Goal: Book appointment/travel/reservation

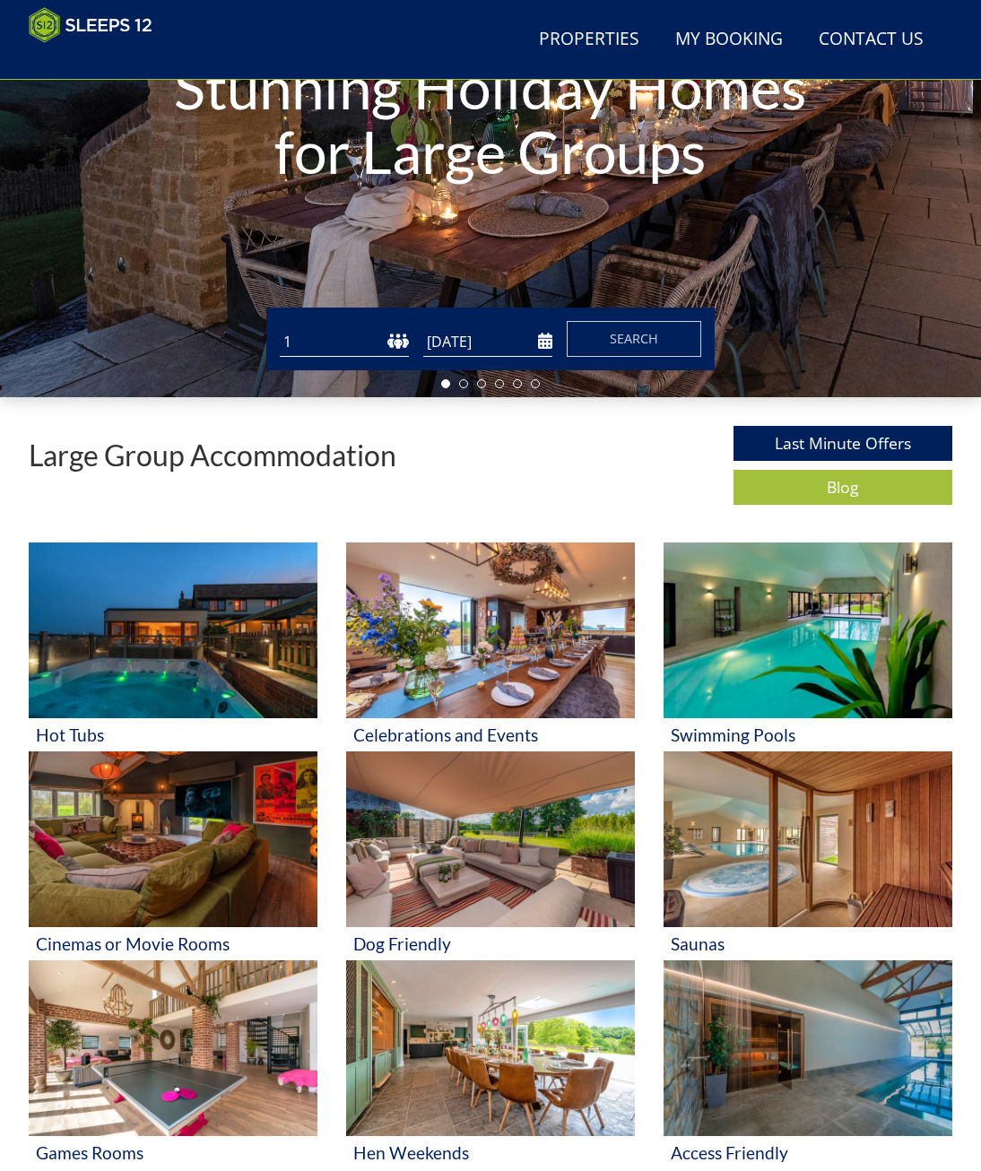
scroll to position [350, 0]
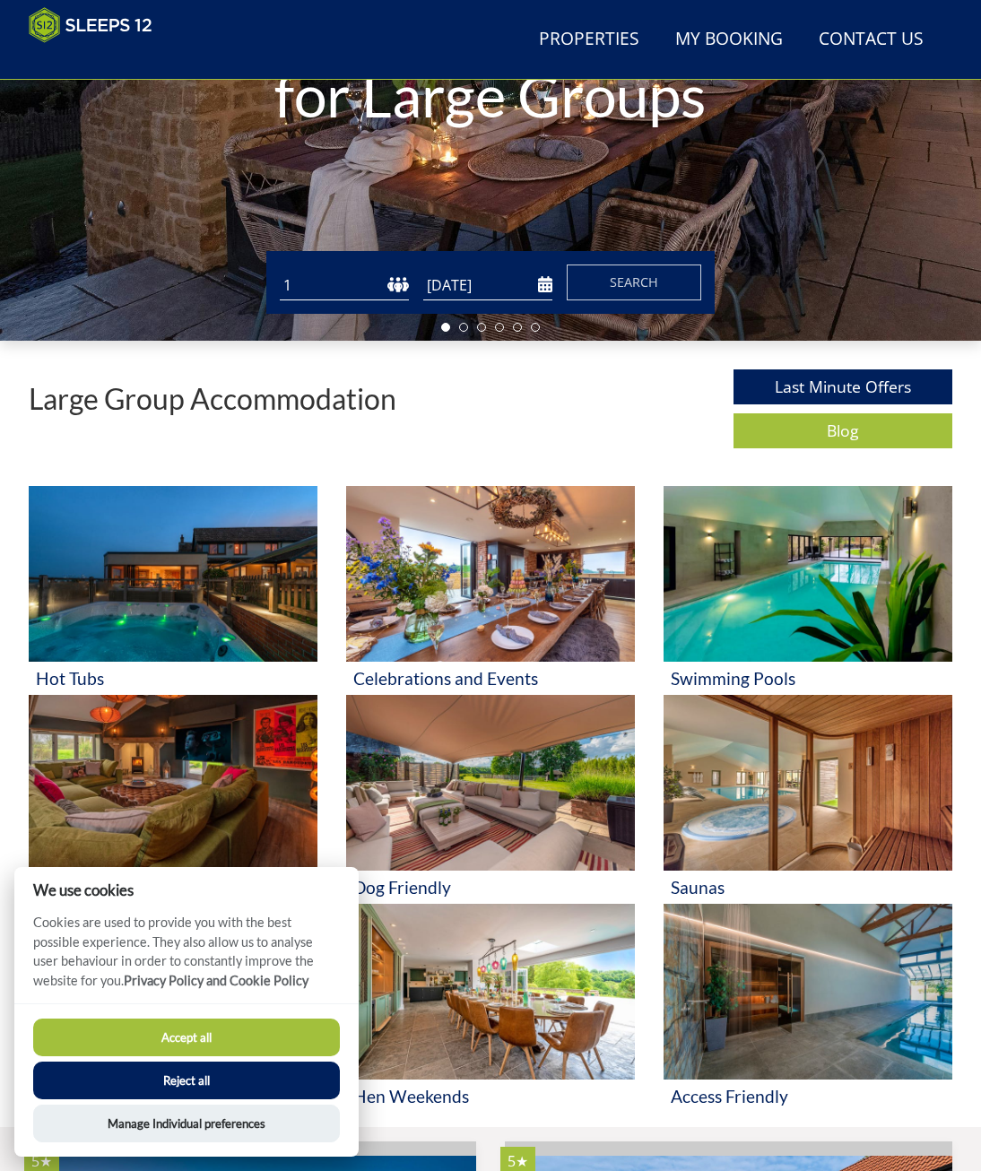
click at [247, 1040] on button "Accept all" at bounding box center [186, 1037] width 307 height 38
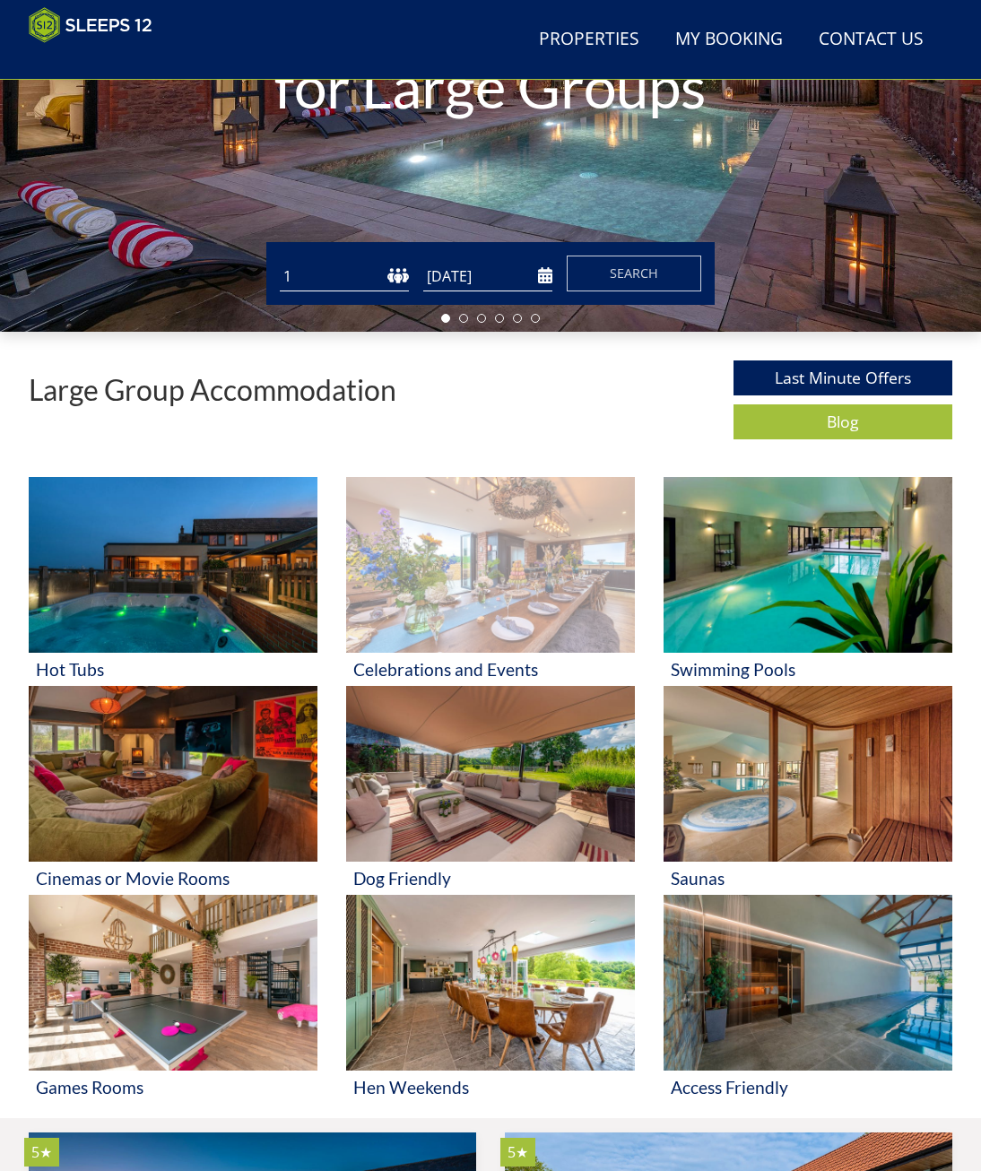
scroll to position [350, 0]
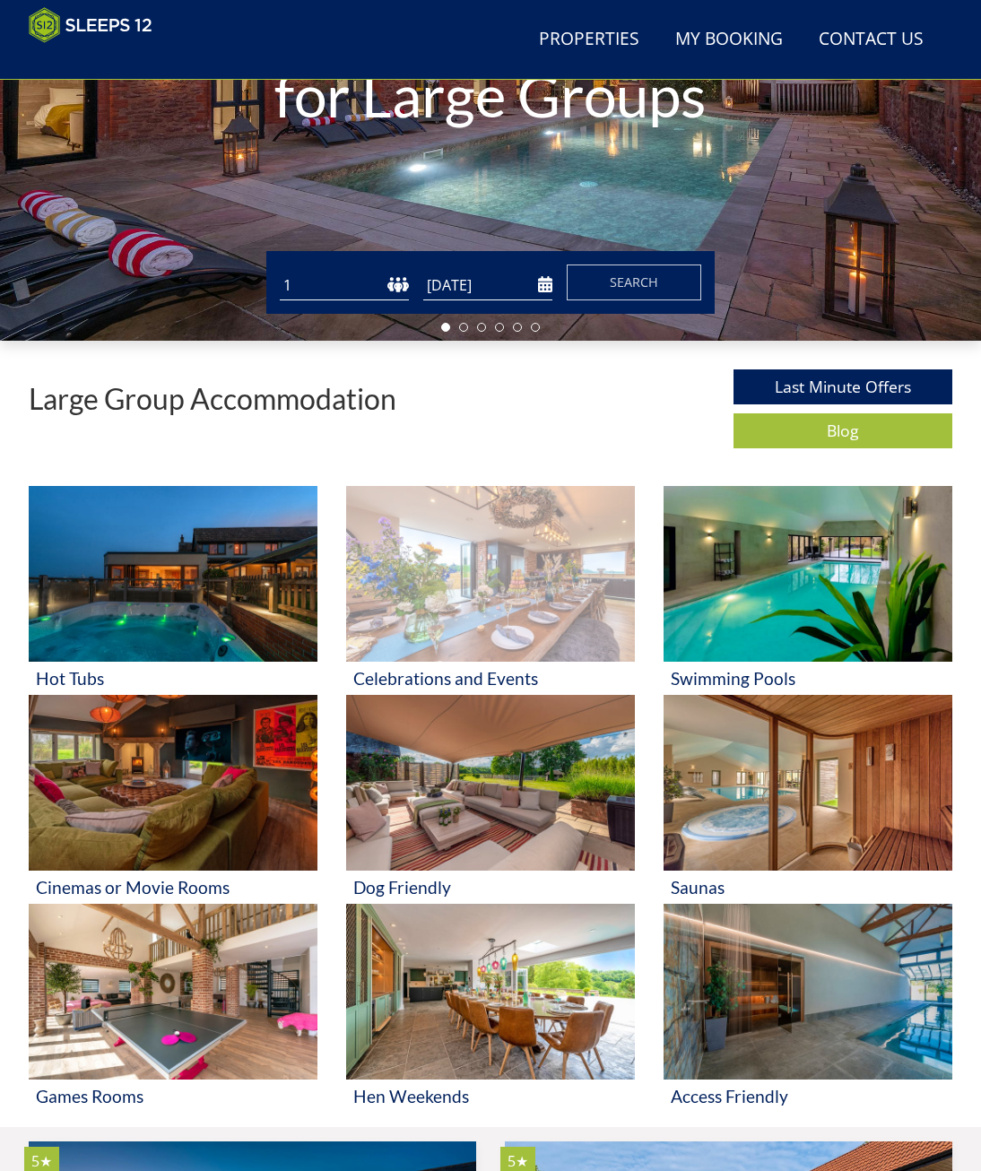
click at [464, 584] on img at bounding box center [490, 574] width 289 height 176
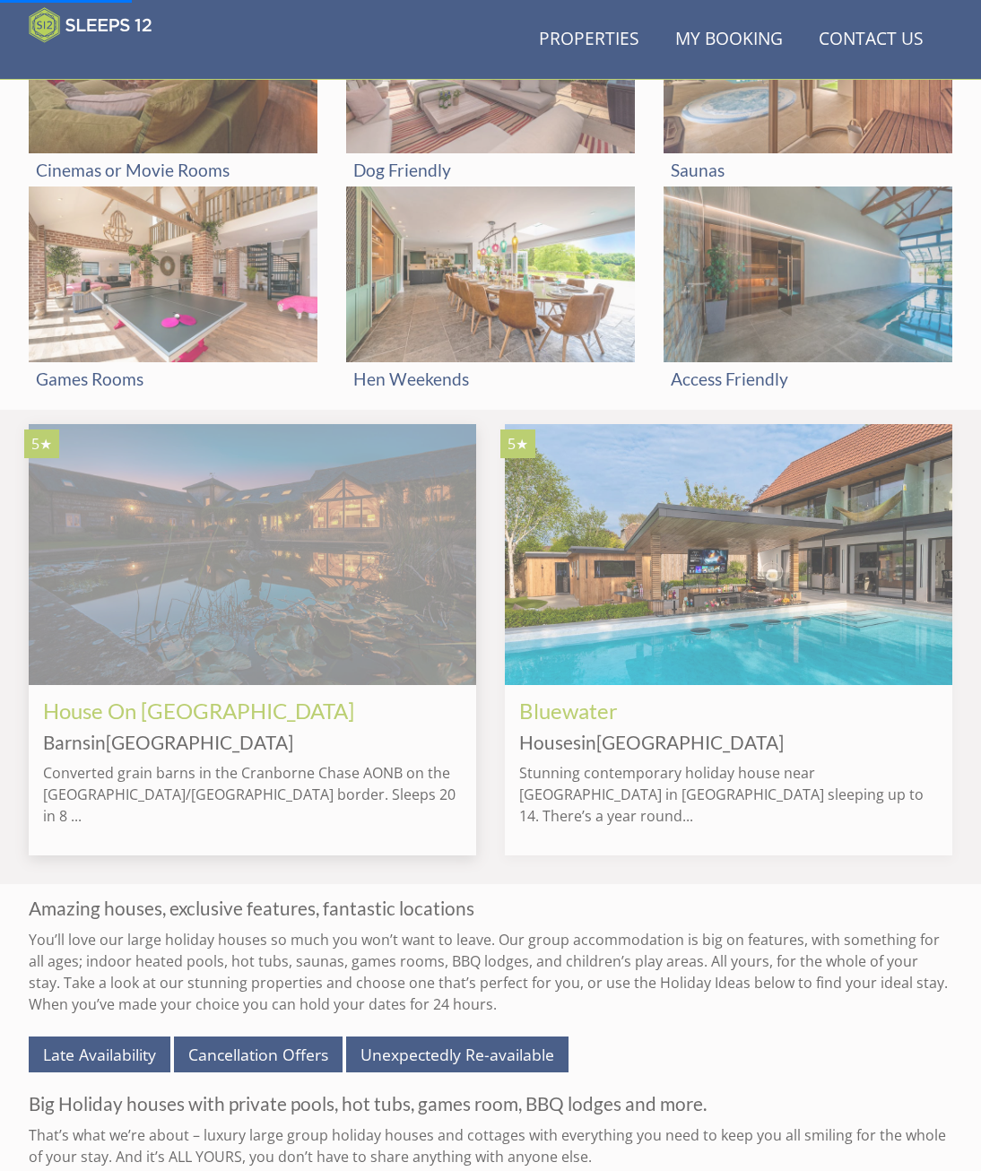
scroll to position [1246, 0]
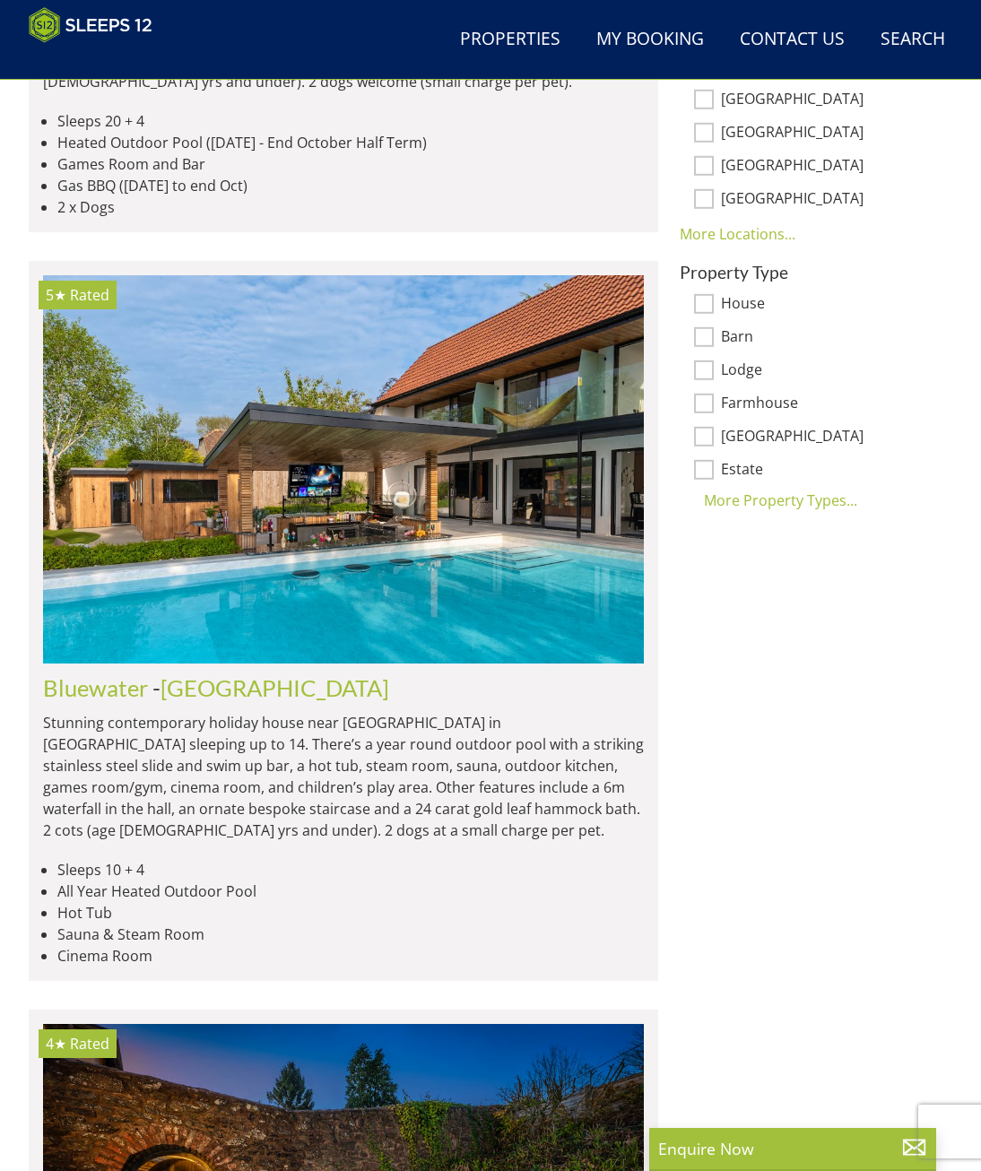
scroll to position [1047, 0]
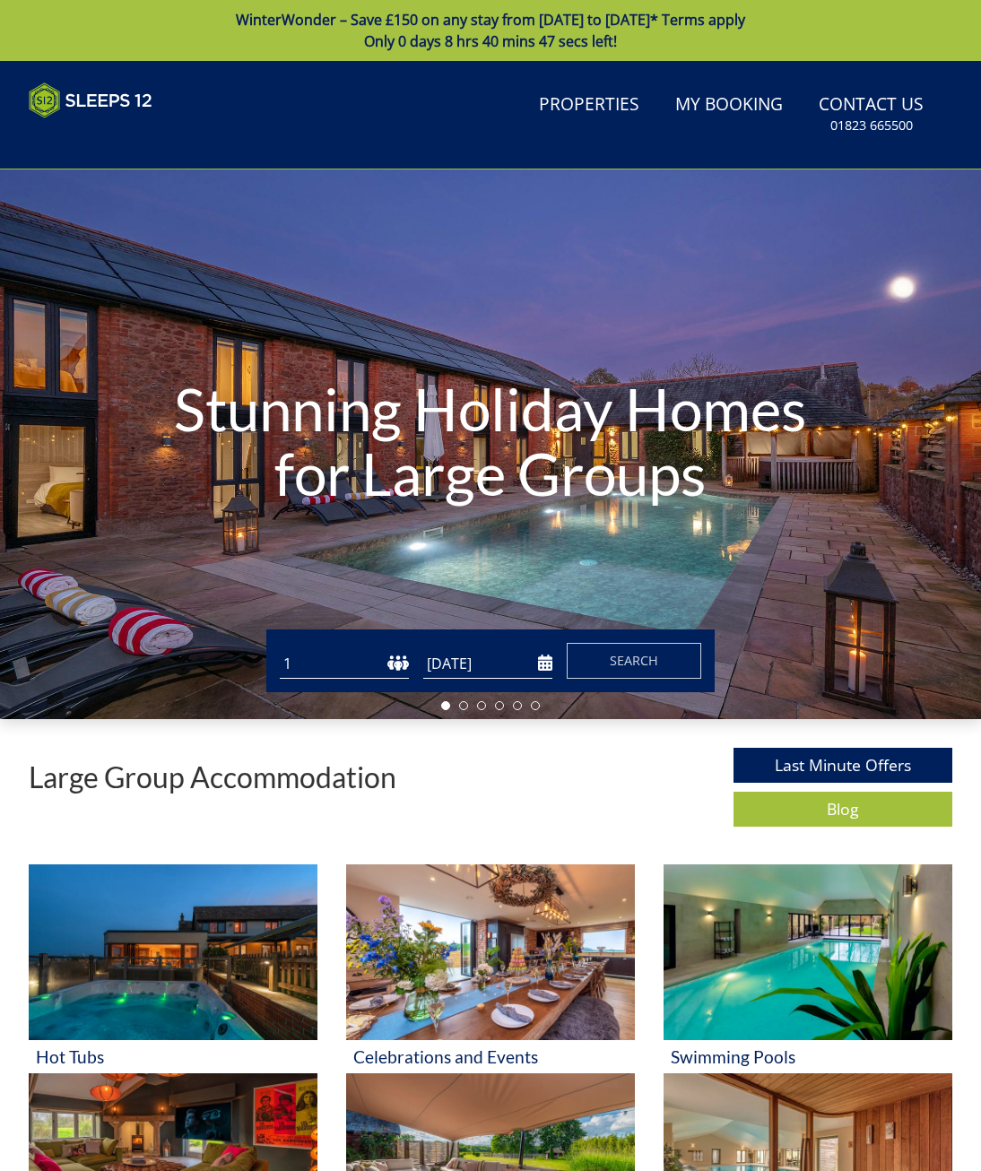
click at [351, 673] on select "1 2 3 4 5 6 7 8 9 10 11 12 13 14 15 16 17 18 19 20 21 22 23 24 25 26 27 28 29 3…" at bounding box center [344, 664] width 129 height 30
select select "18"
click at [280, 657] on select "1 2 3 4 5 6 7 8 9 10 11 12 13 14 15 16 17 18 19 20 21 22 23 24 25 26 27 28 29 3…" at bounding box center [344, 664] width 129 height 30
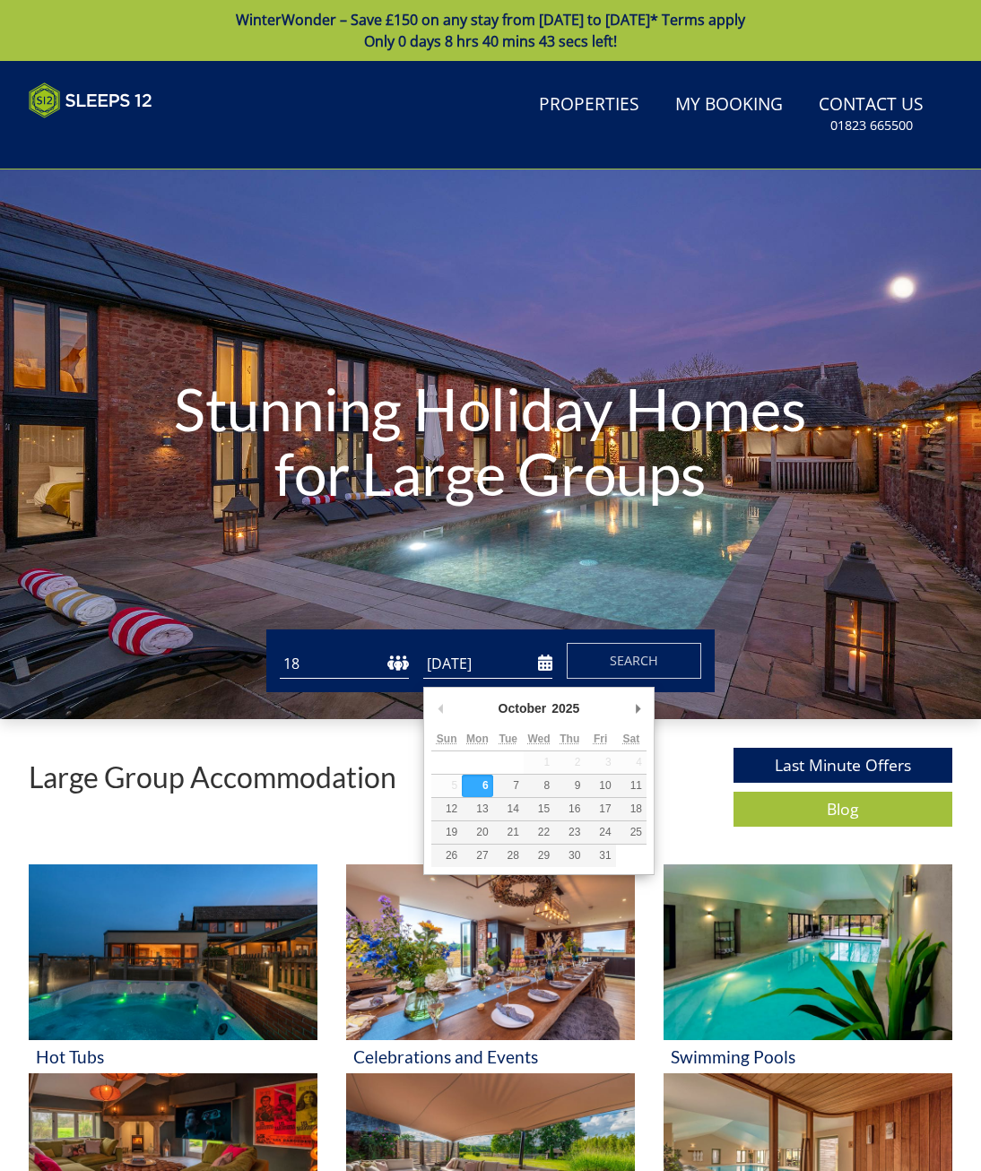
click at [495, 677] on input "[DATE]" at bounding box center [487, 664] width 129 height 30
type input "[DATE]"
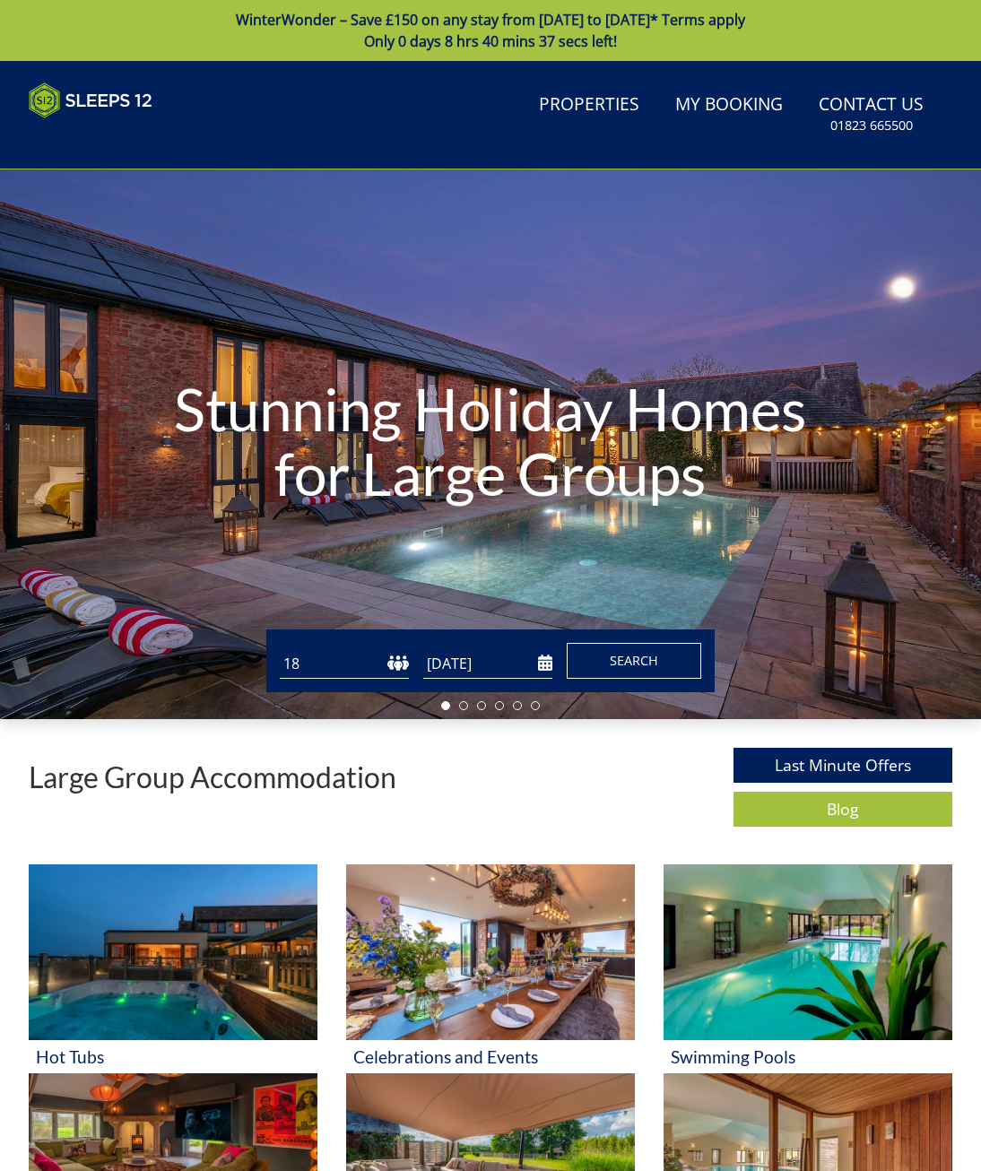
click at [630, 669] on span "Search" at bounding box center [634, 660] width 48 height 17
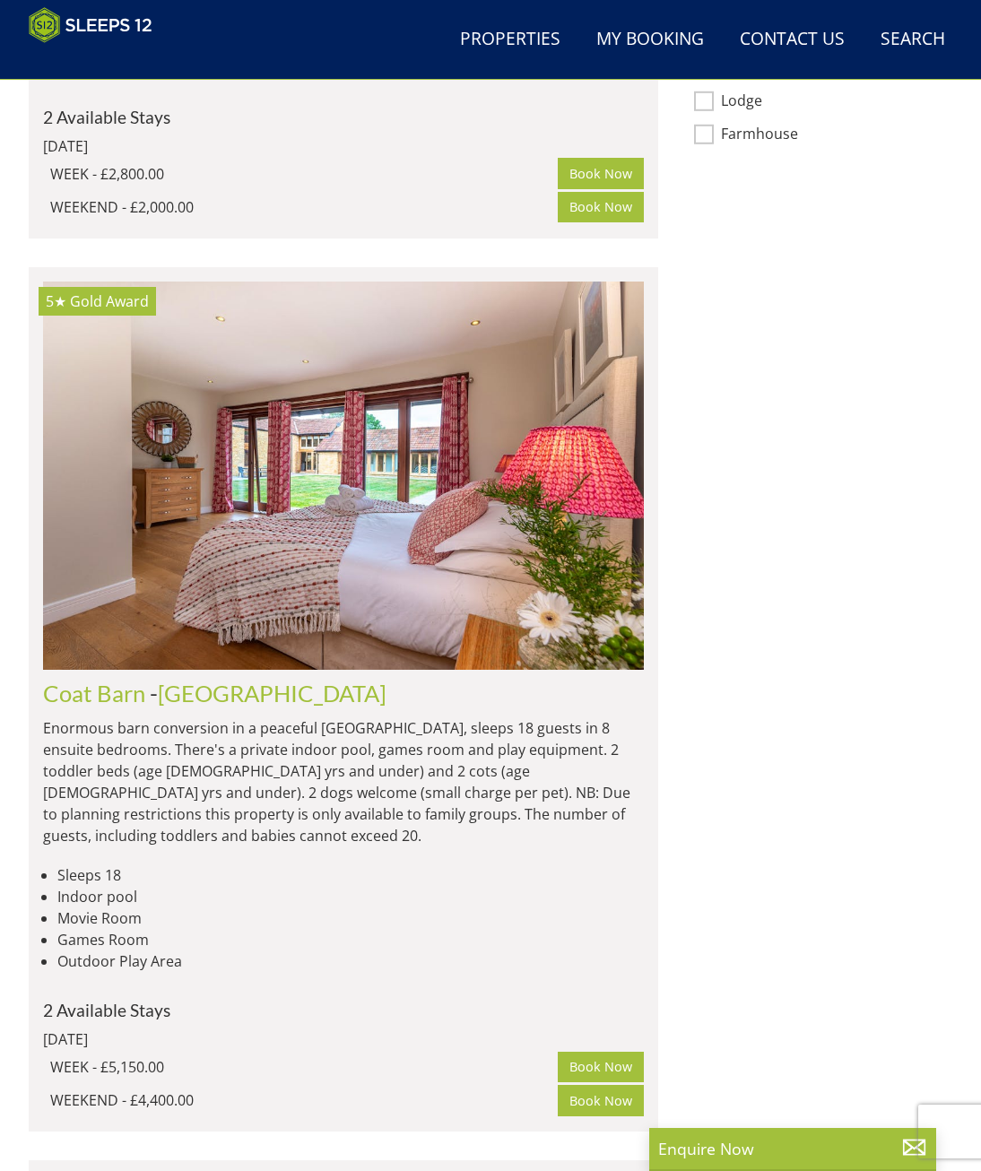
scroll to position [1585, 0]
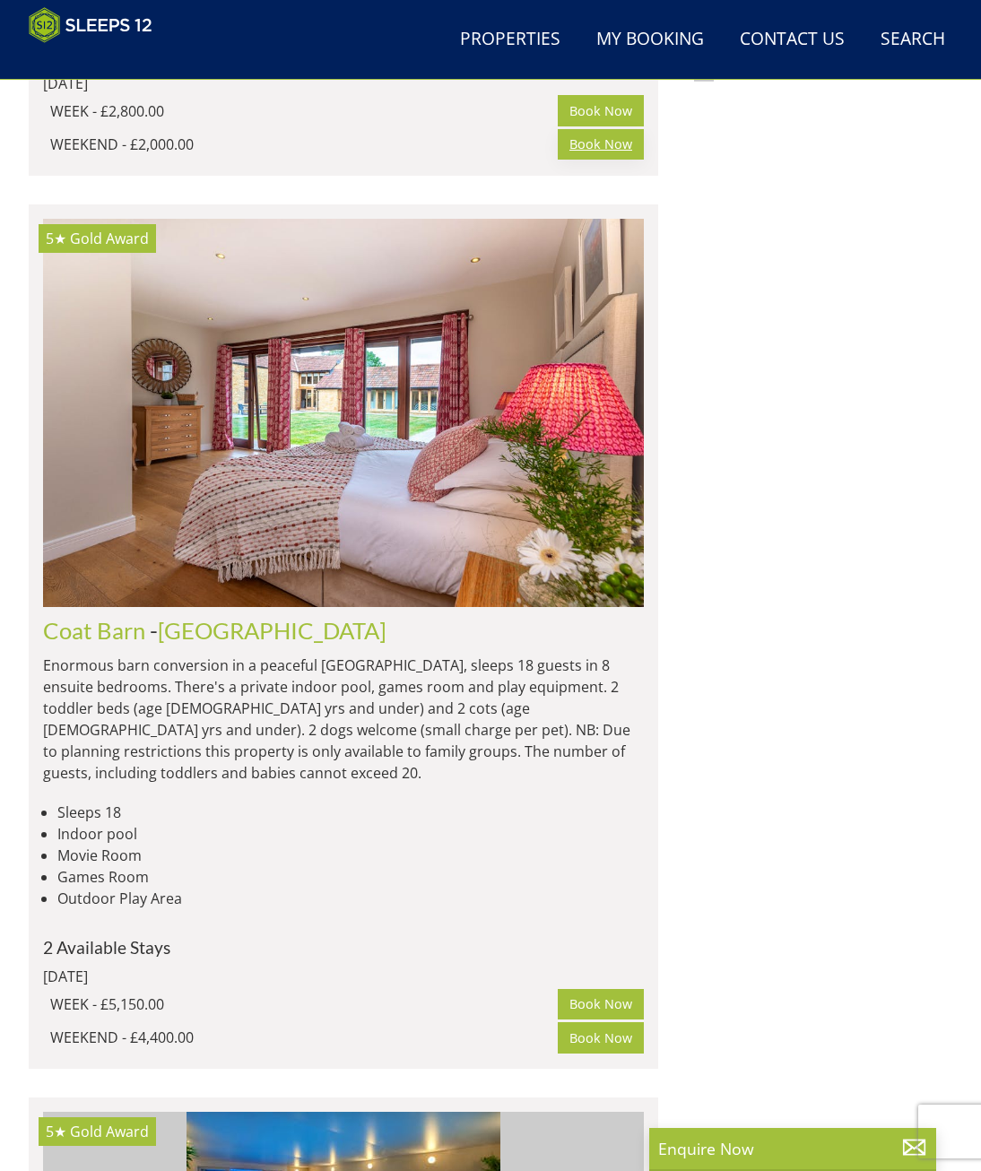
click at [615, 160] on link "Book Now" at bounding box center [601, 144] width 86 height 30
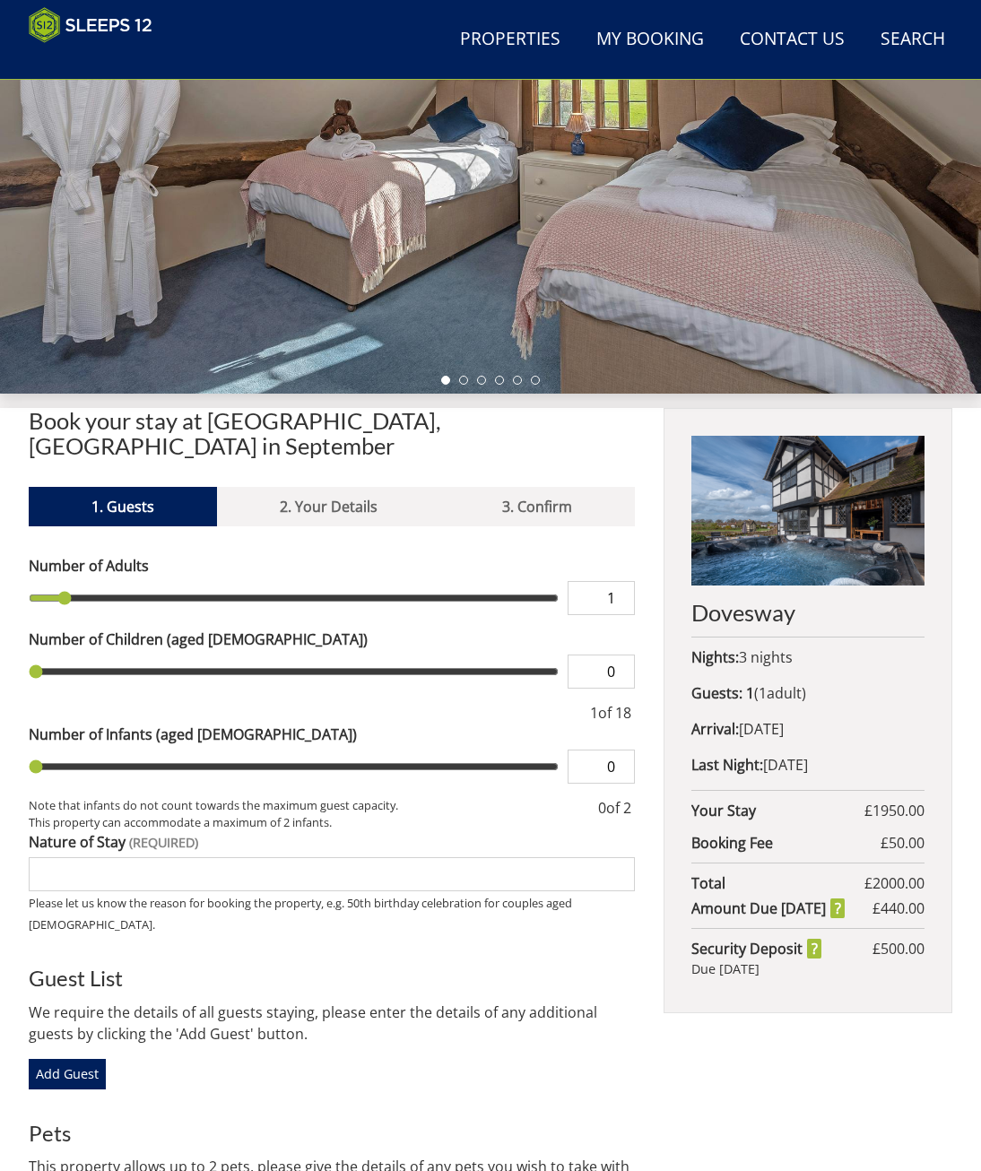
scroll to position [330, 0]
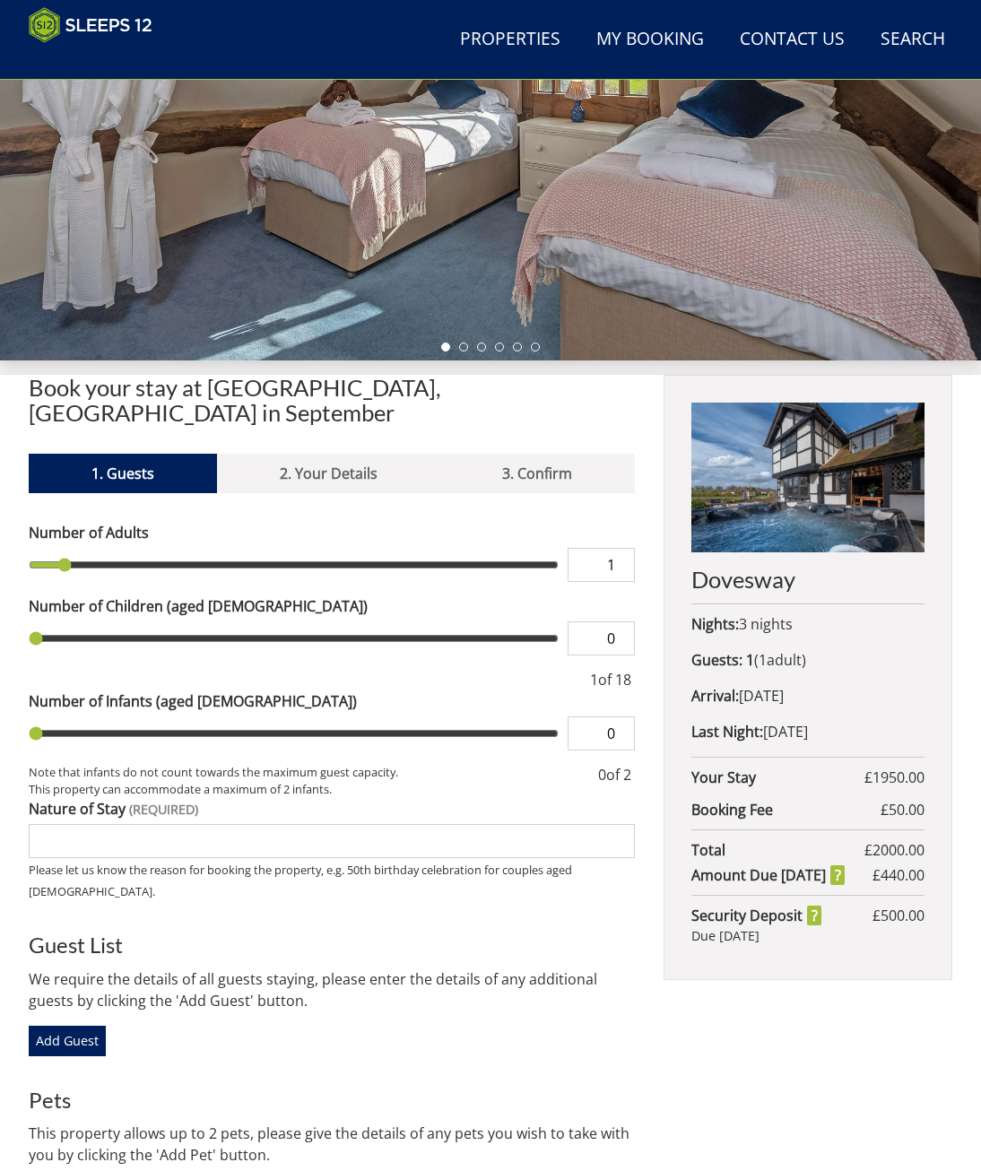
type input "2"
type input "3"
type input "4"
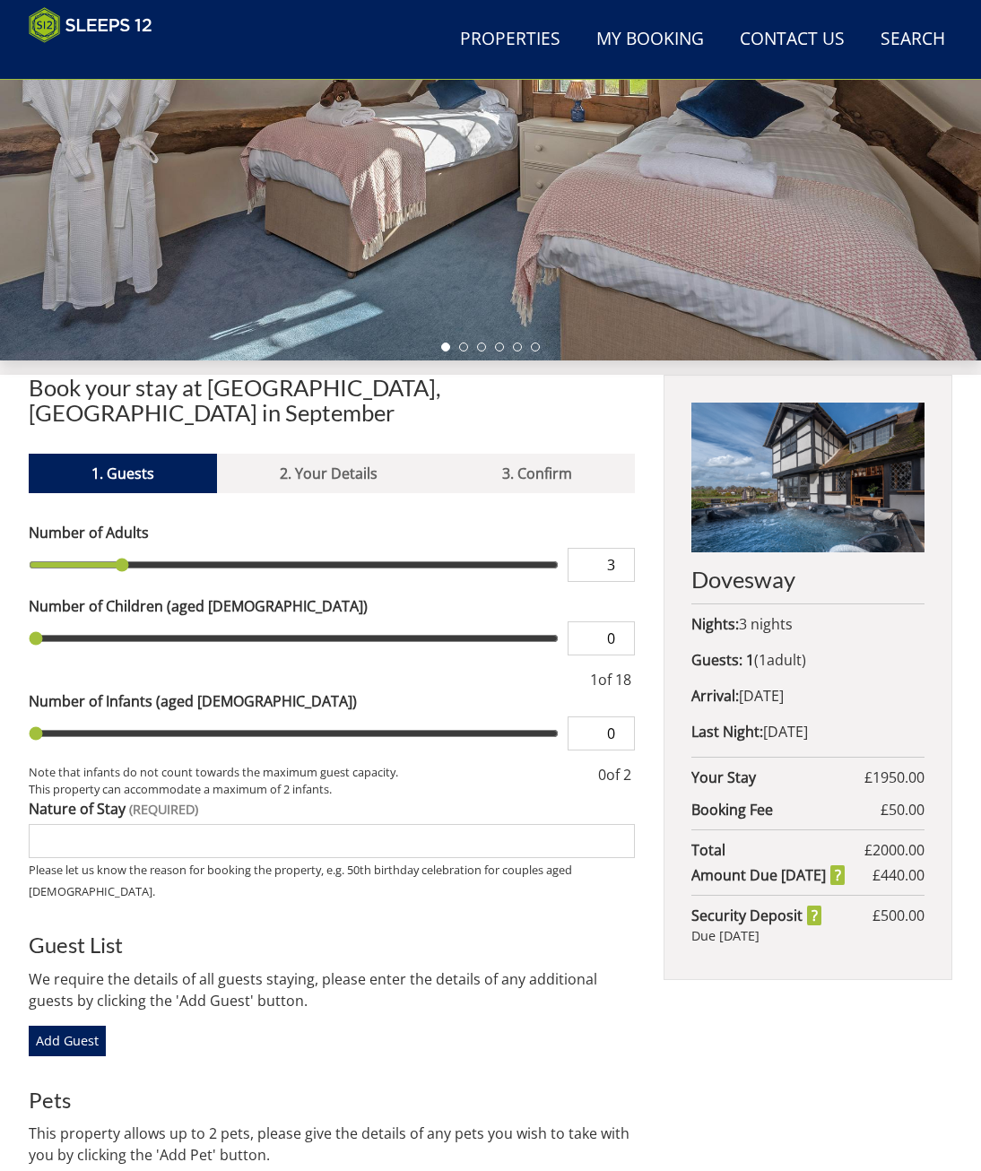
type input "4"
type input "5"
type input "6"
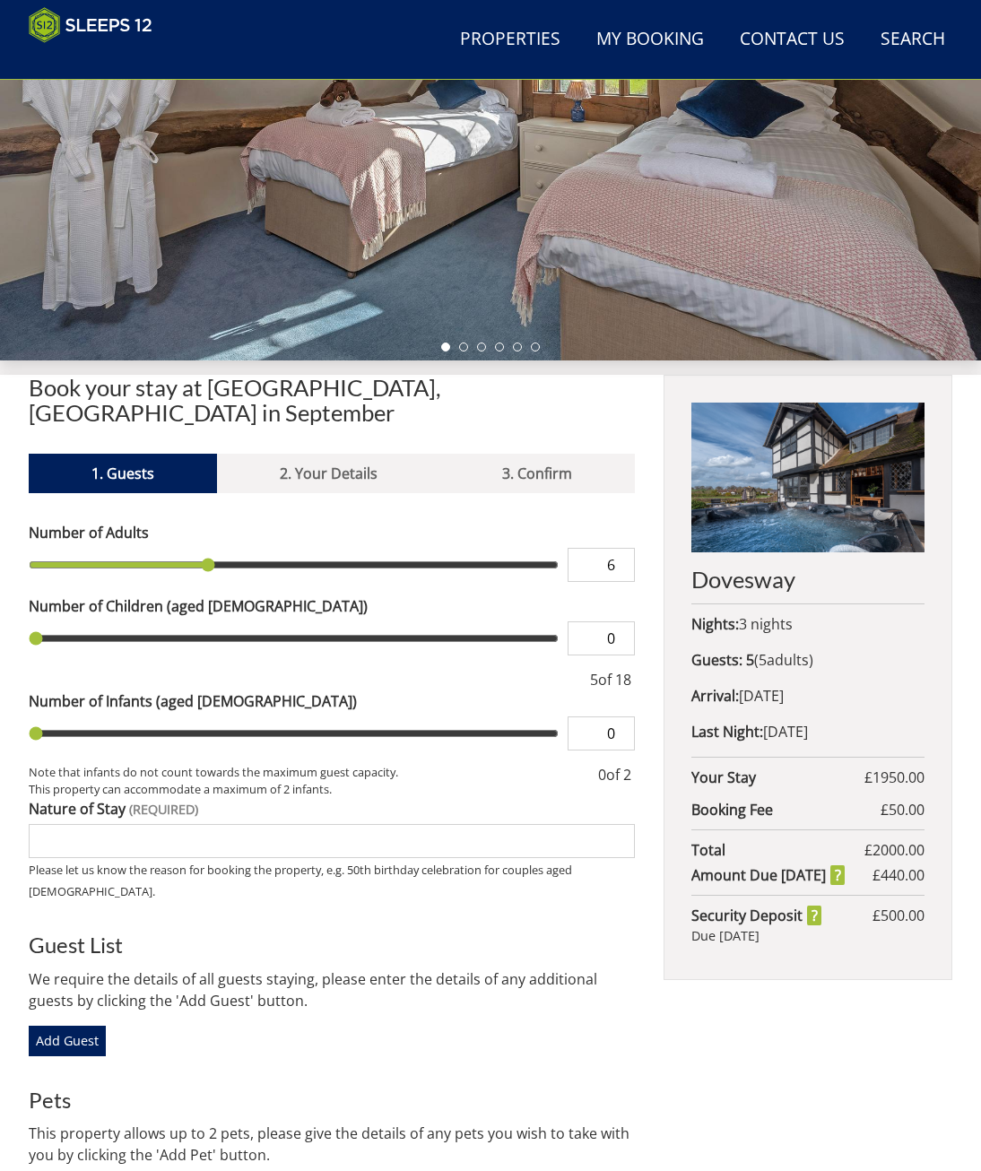
type input "7"
type input "8"
type input "9"
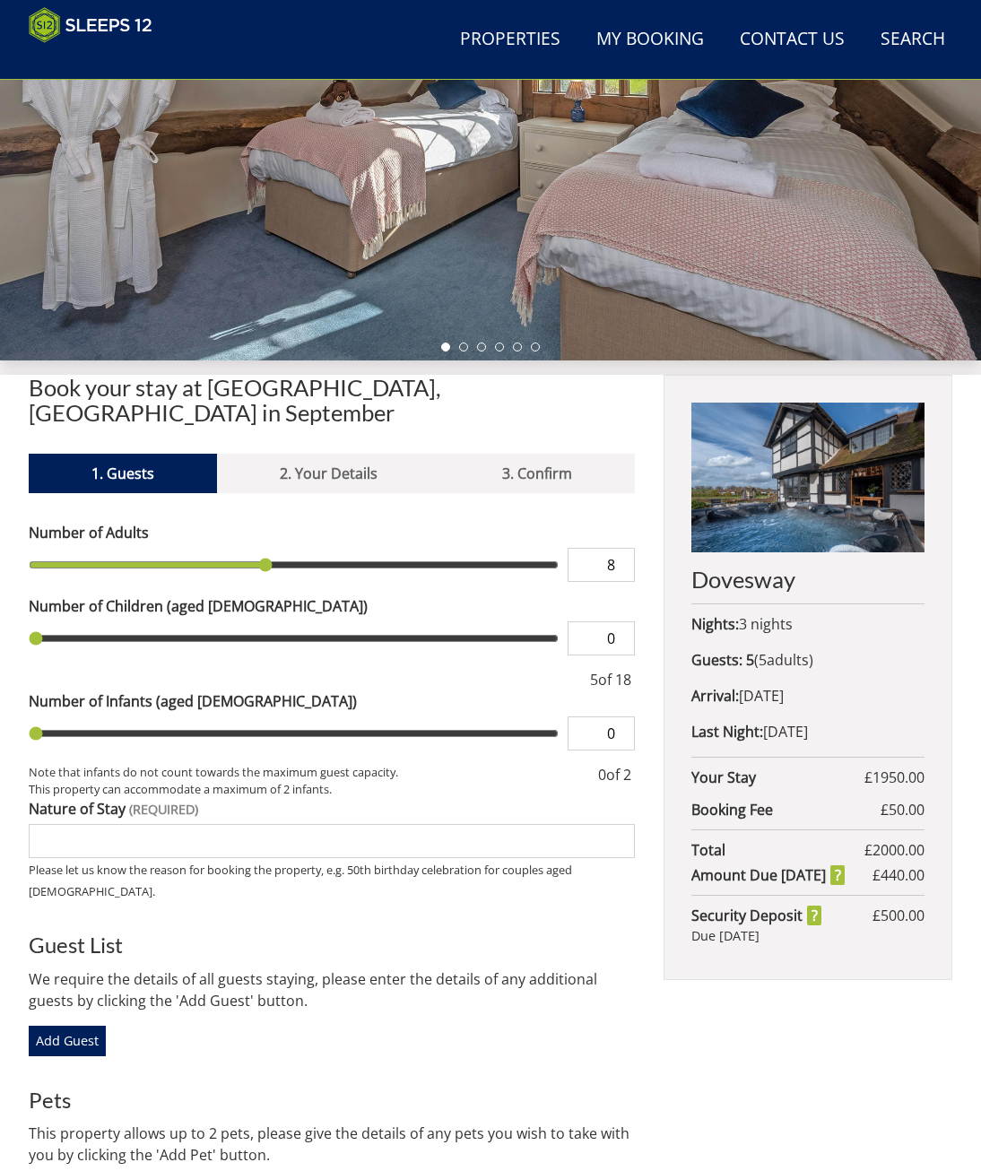
type input "9"
type input "10"
type input "11"
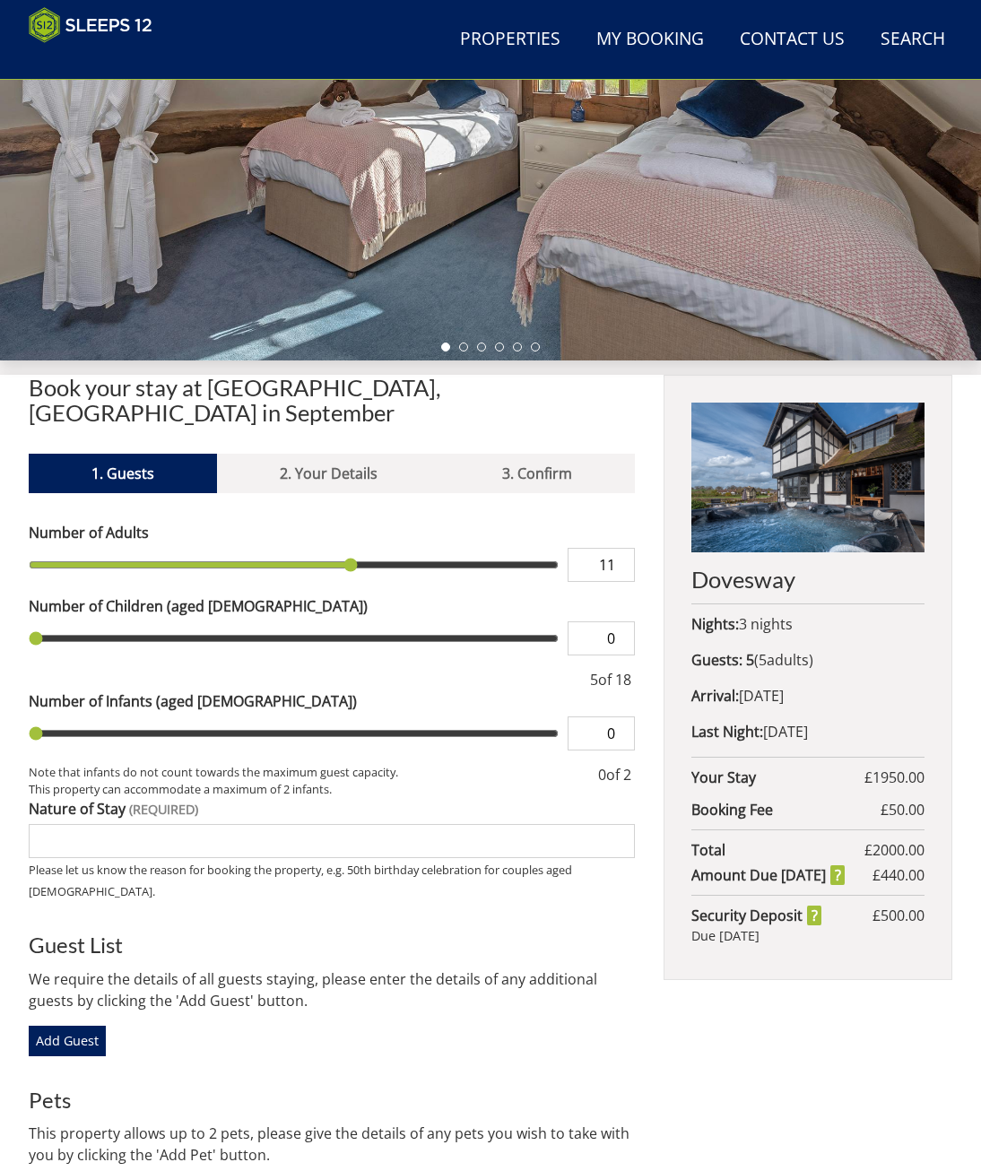
type input "12"
type input "13"
type input "14"
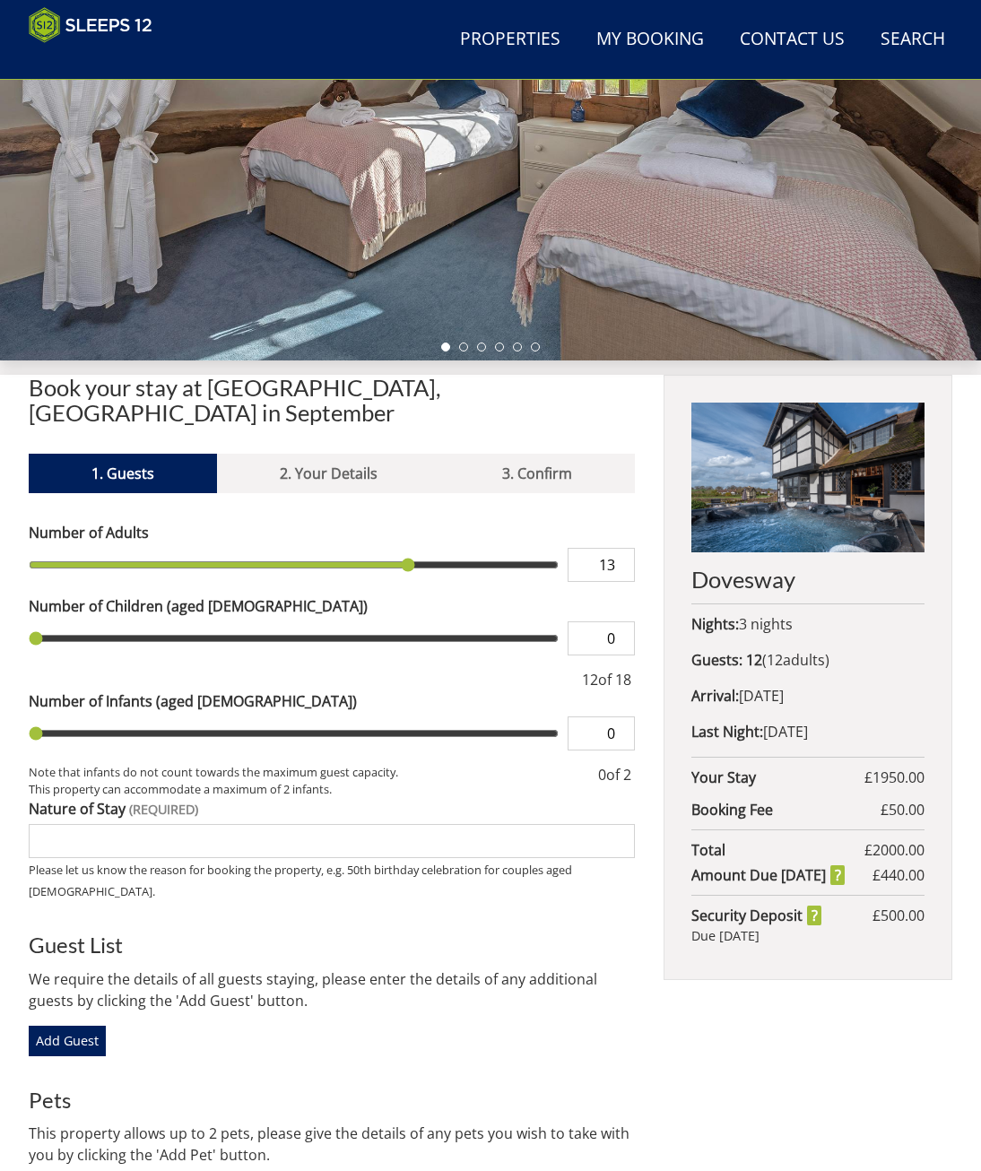
type input "14"
type input "15"
type input "16"
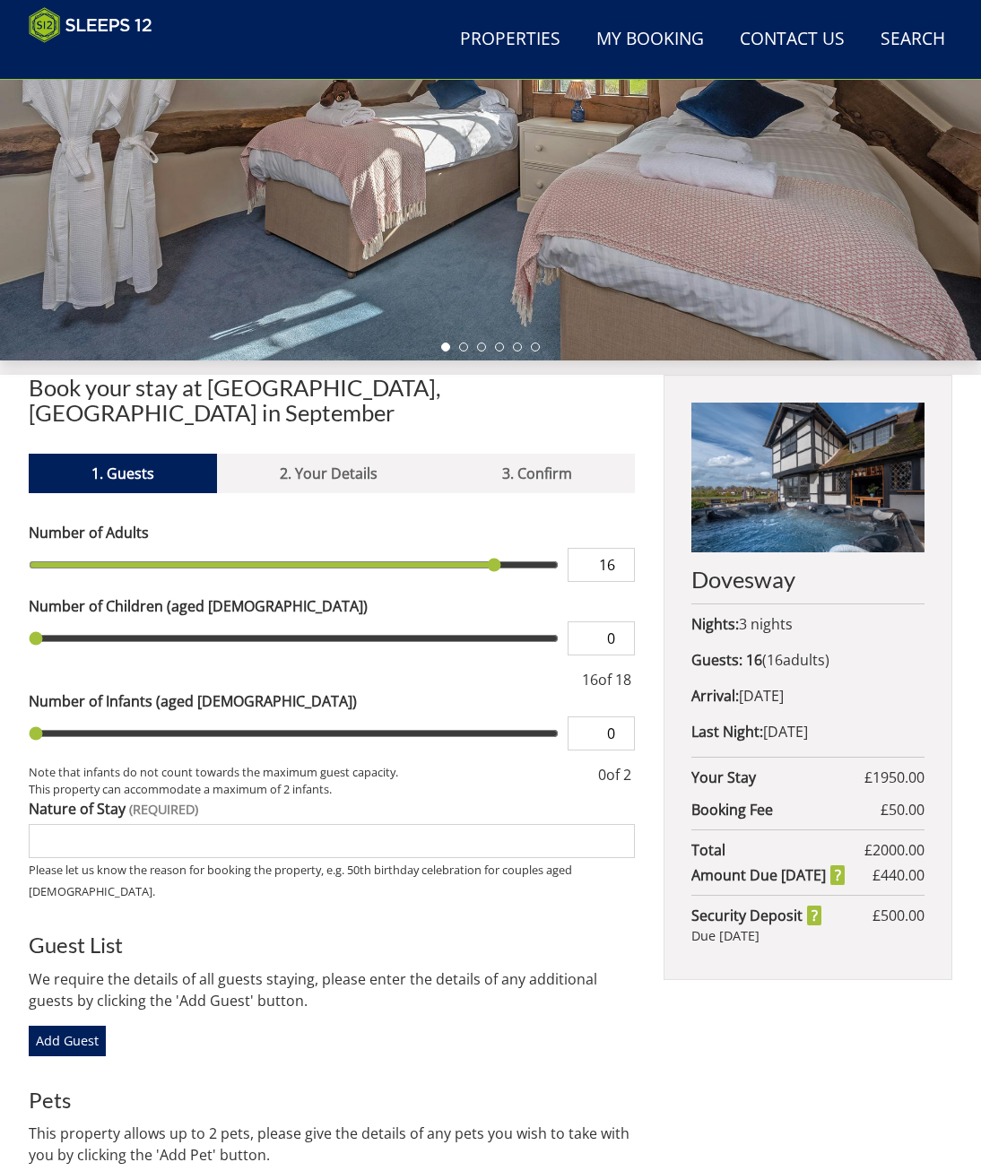
type input "17"
type input "18"
drag, startPoint x: 66, startPoint y: 548, endPoint x: 550, endPoint y: 557, distance: 484.2
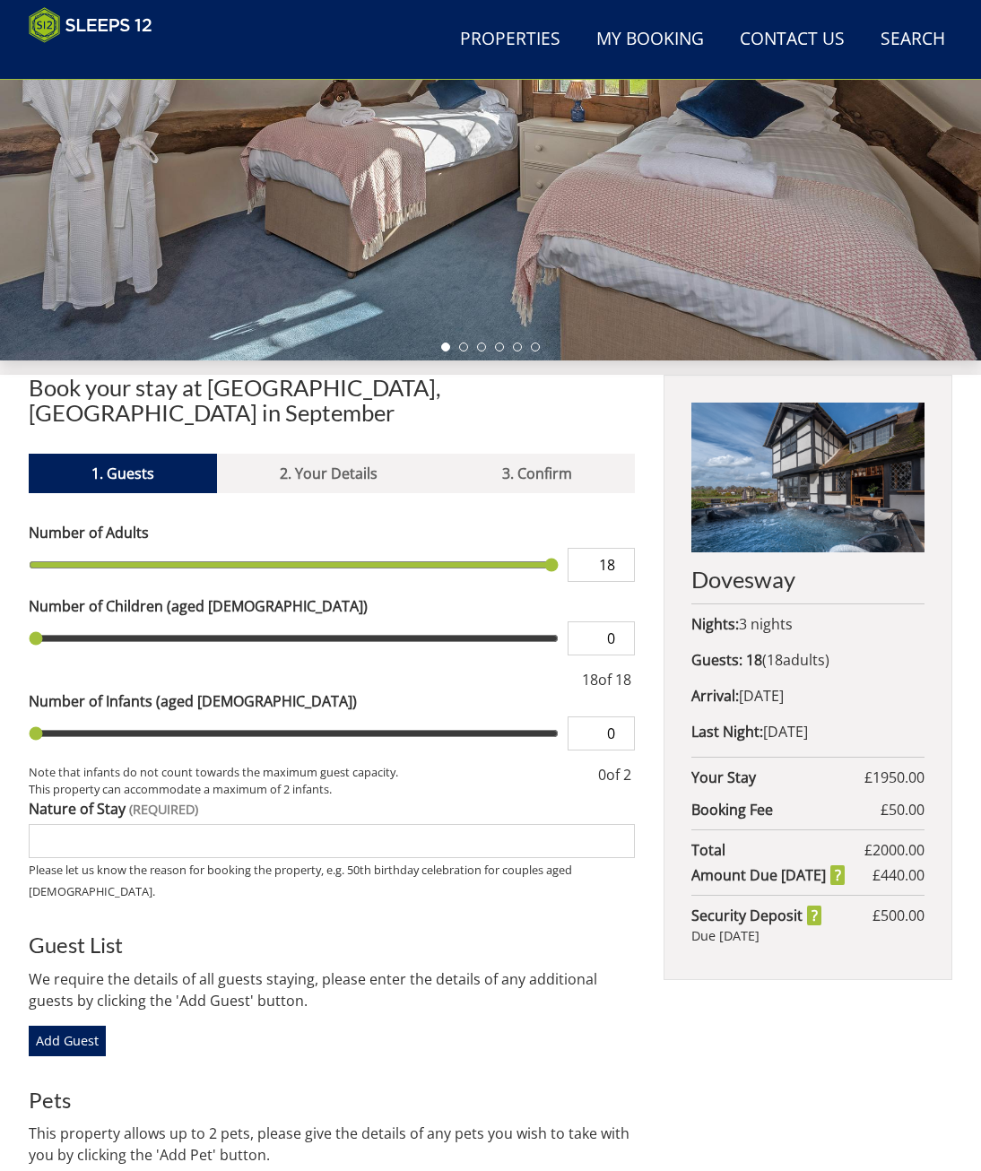
type input "18"
click at [550, 557] on input "range" at bounding box center [294, 565] width 530 height 34
type input "0"
drag, startPoint x: 38, startPoint y: 621, endPoint x: 107, endPoint y: 621, distance: 69.0
click at [107, 621] on input "range" at bounding box center [294, 638] width 530 height 34
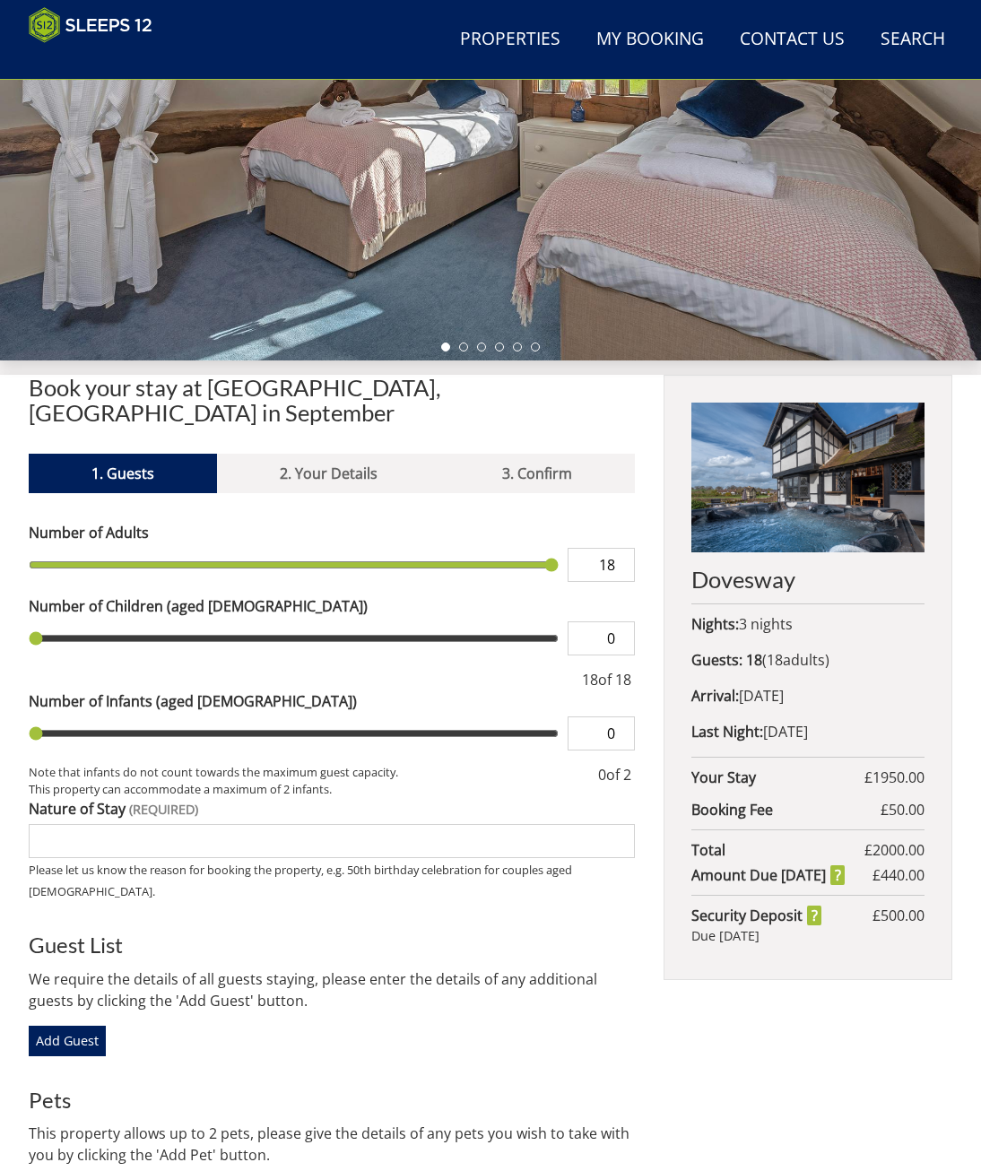
click at [545, 548] on input "range" at bounding box center [294, 565] width 530 height 34
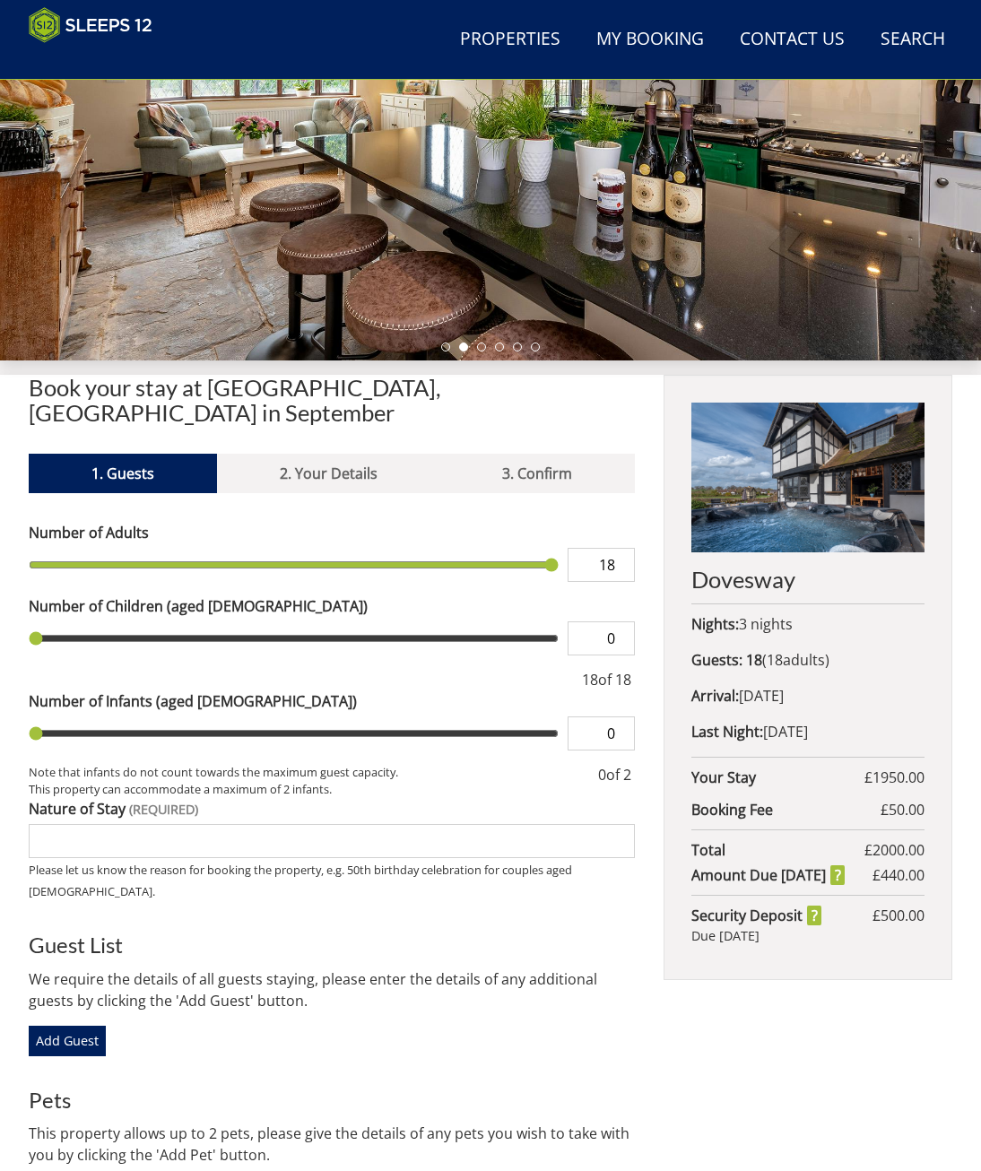
type input "17"
drag, startPoint x: 552, startPoint y: 548, endPoint x: 529, endPoint y: 548, distance: 23.3
type input "17"
click at [529, 548] on input "range" at bounding box center [294, 565] width 530 height 34
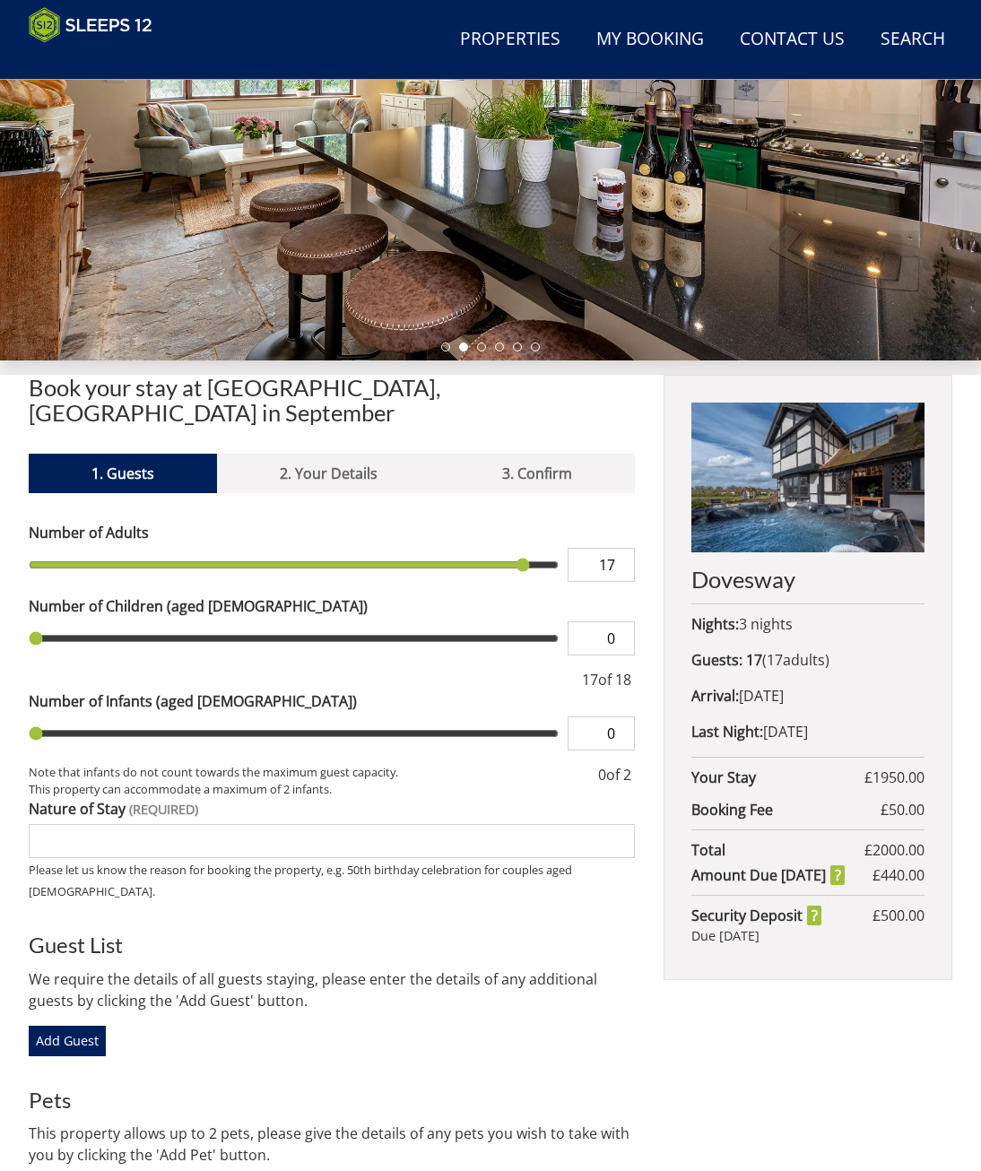
type input "1"
click at [63, 621] on input "range" at bounding box center [294, 638] width 530 height 34
type input "2"
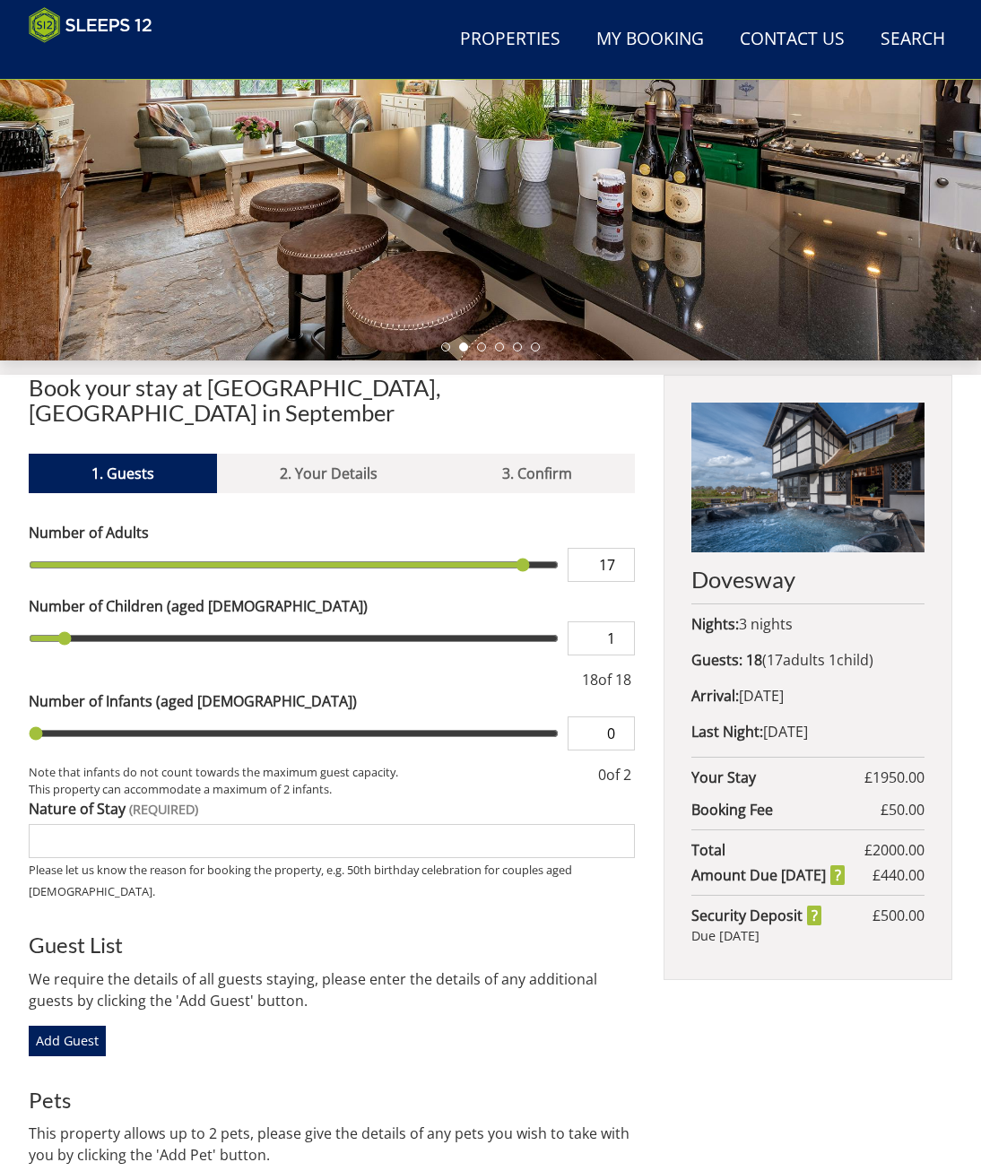
type input "2"
click at [107, 716] on input "range" at bounding box center [294, 733] width 530 height 34
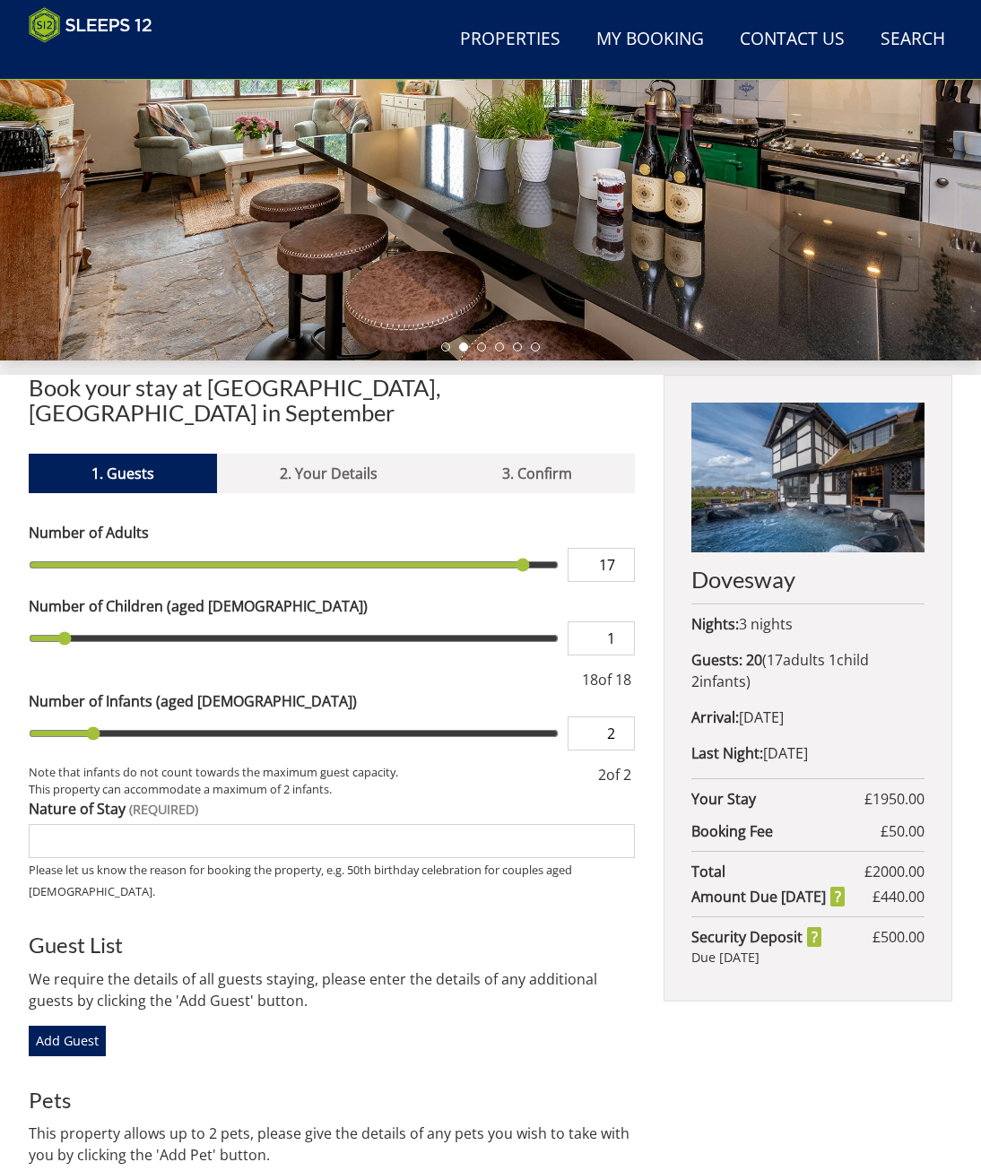
click at [151, 718] on input "range" at bounding box center [294, 733] width 530 height 34
type input "2"
click at [198, 720] on input "range" at bounding box center [294, 733] width 530 height 34
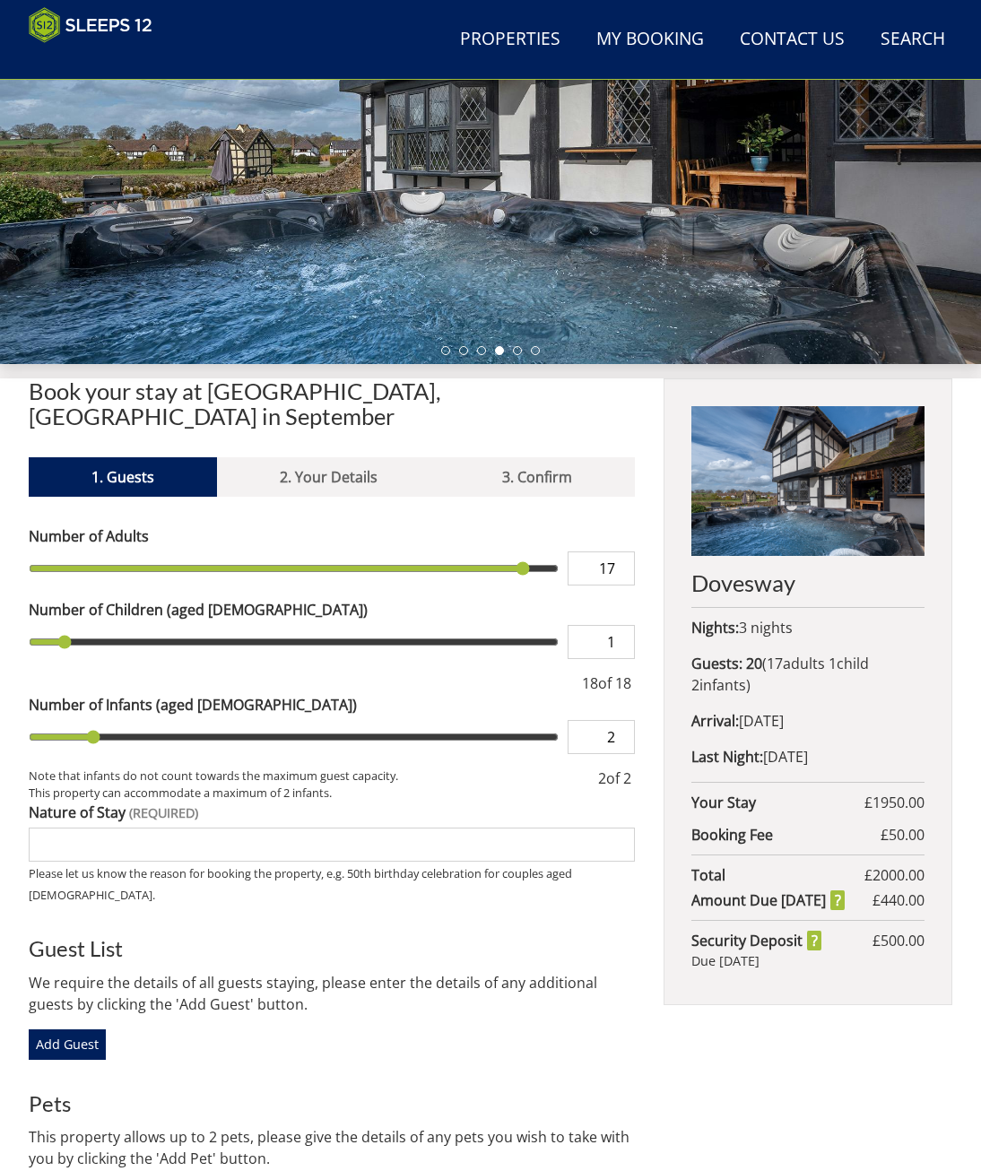
scroll to position [61, 0]
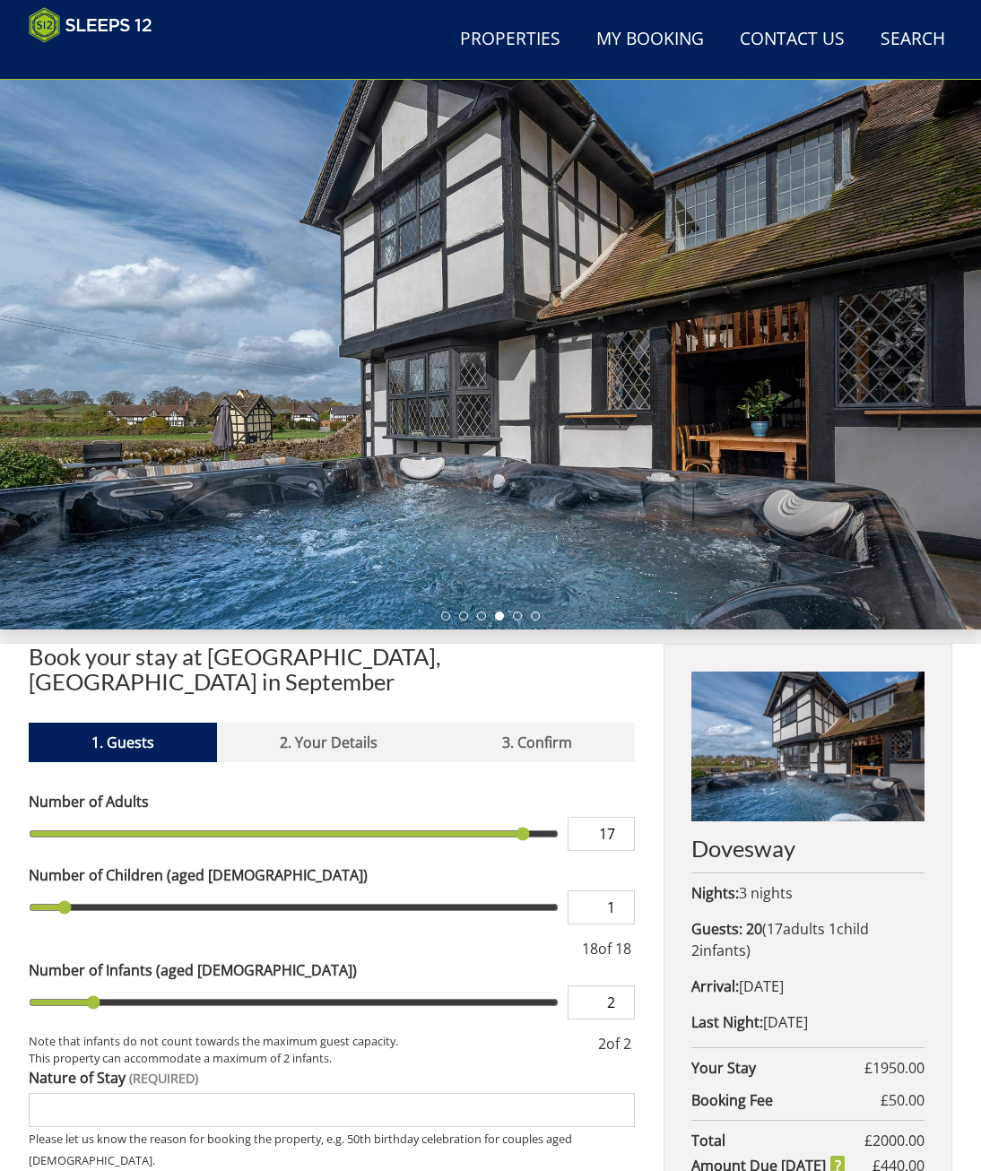
drag, startPoint x: 684, startPoint y: 397, endPoint x: 261, endPoint y: 439, distance: 425.2
click at [319, 436] on div at bounding box center [490, 355] width 981 height 550
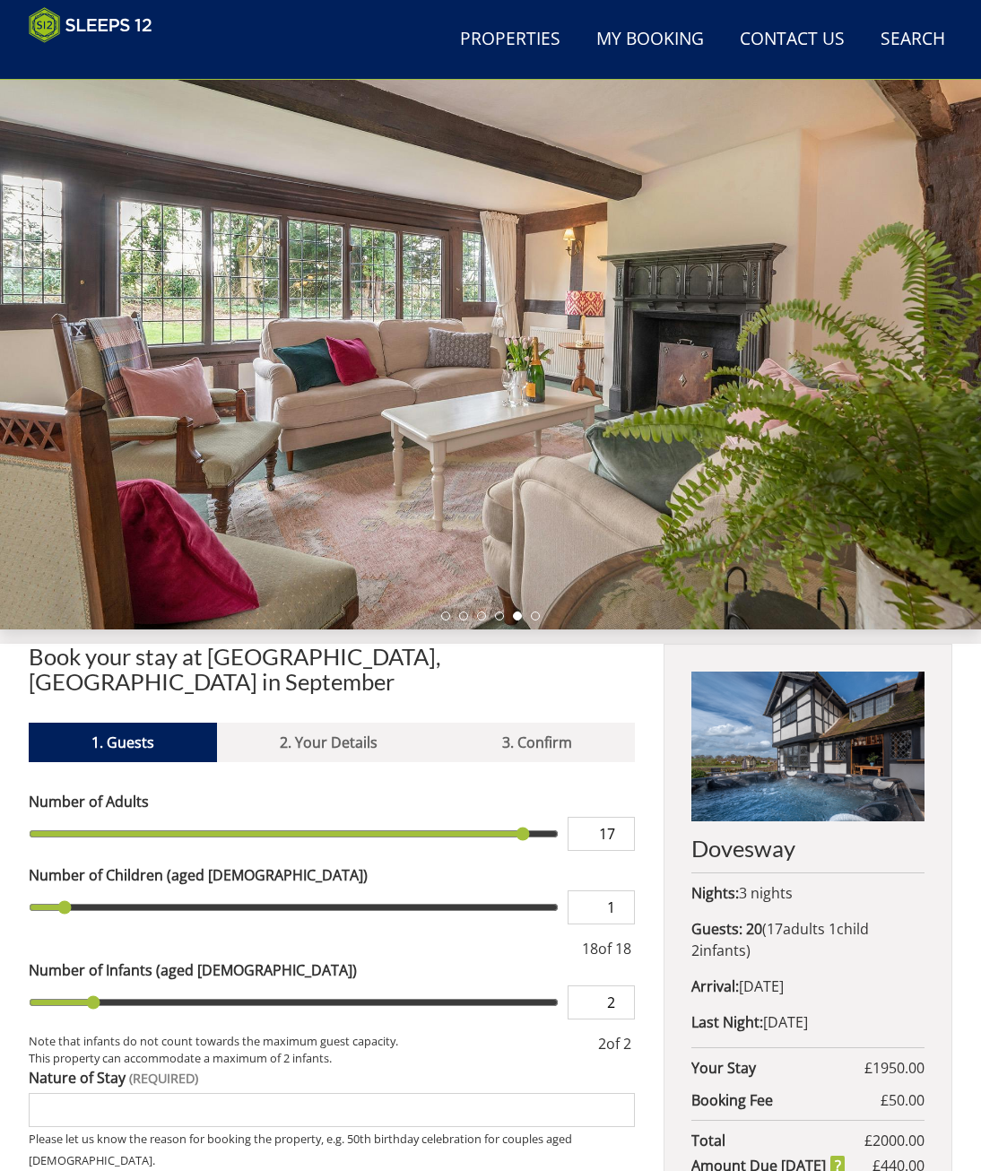
drag, startPoint x: 616, startPoint y: 472, endPoint x: 368, endPoint y: 466, distance: 248.4
click at [367, 467] on div at bounding box center [490, 355] width 981 height 550
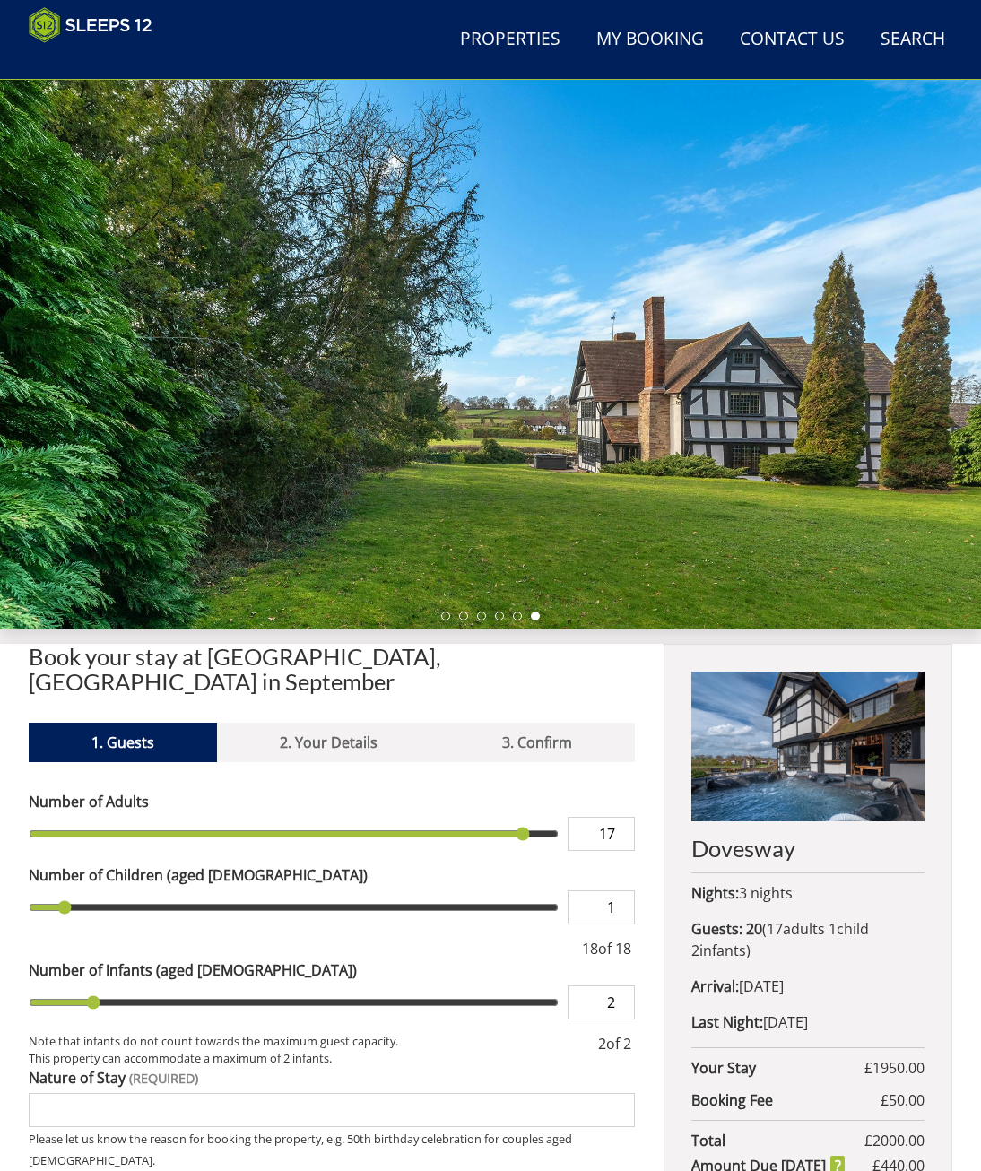
drag, startPoint x: 636, startPoint y: 451, endPoint x: 421, endPoint y: 454, distance: 215.2
click at [419, 454] on div at bounding box center [490, 355] width 981 height 550
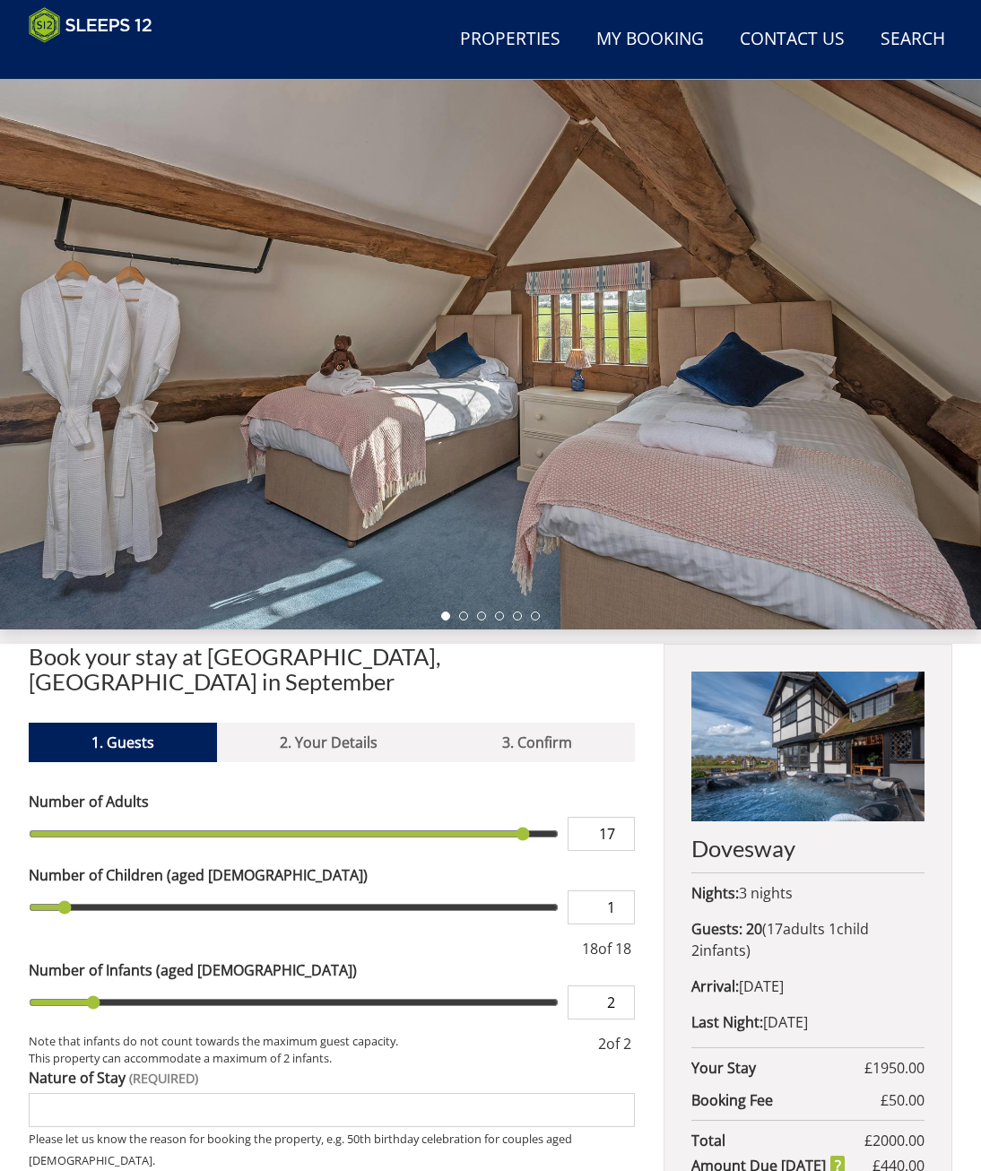
drag, startPoint x: 718, startPoint y: 434, endPoint x: 450, endPoint y: 440, distance: 268.1
click at [443, 443] on div at bounding box center [490, 355] width 981 height 550
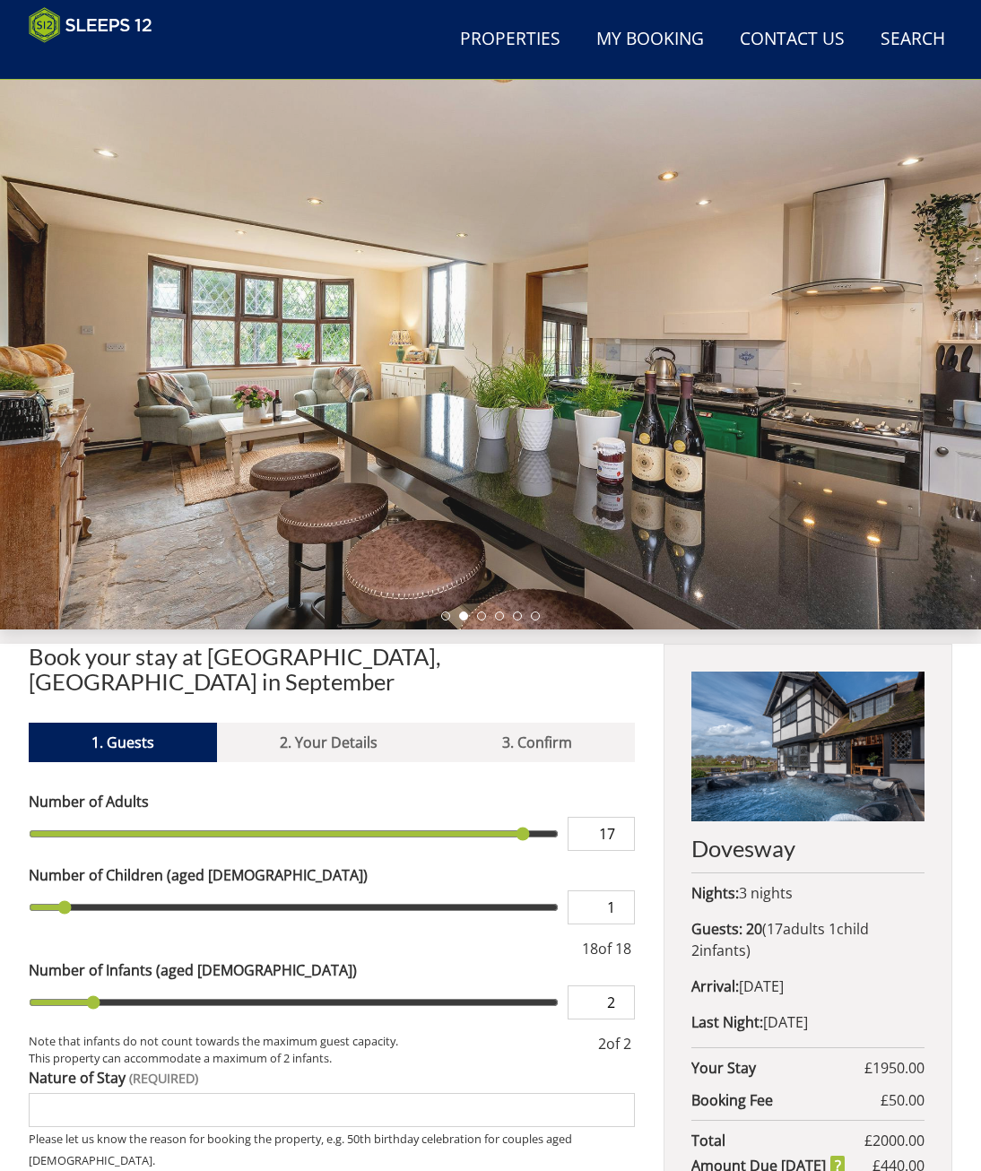
drag, startPoint x: 758, startPoint y: 428, endPoint x: 432, endPoint y: 444, distance: 326.7
click at [437, 444] on div at bounding box center [490, 355] width 981 height 550
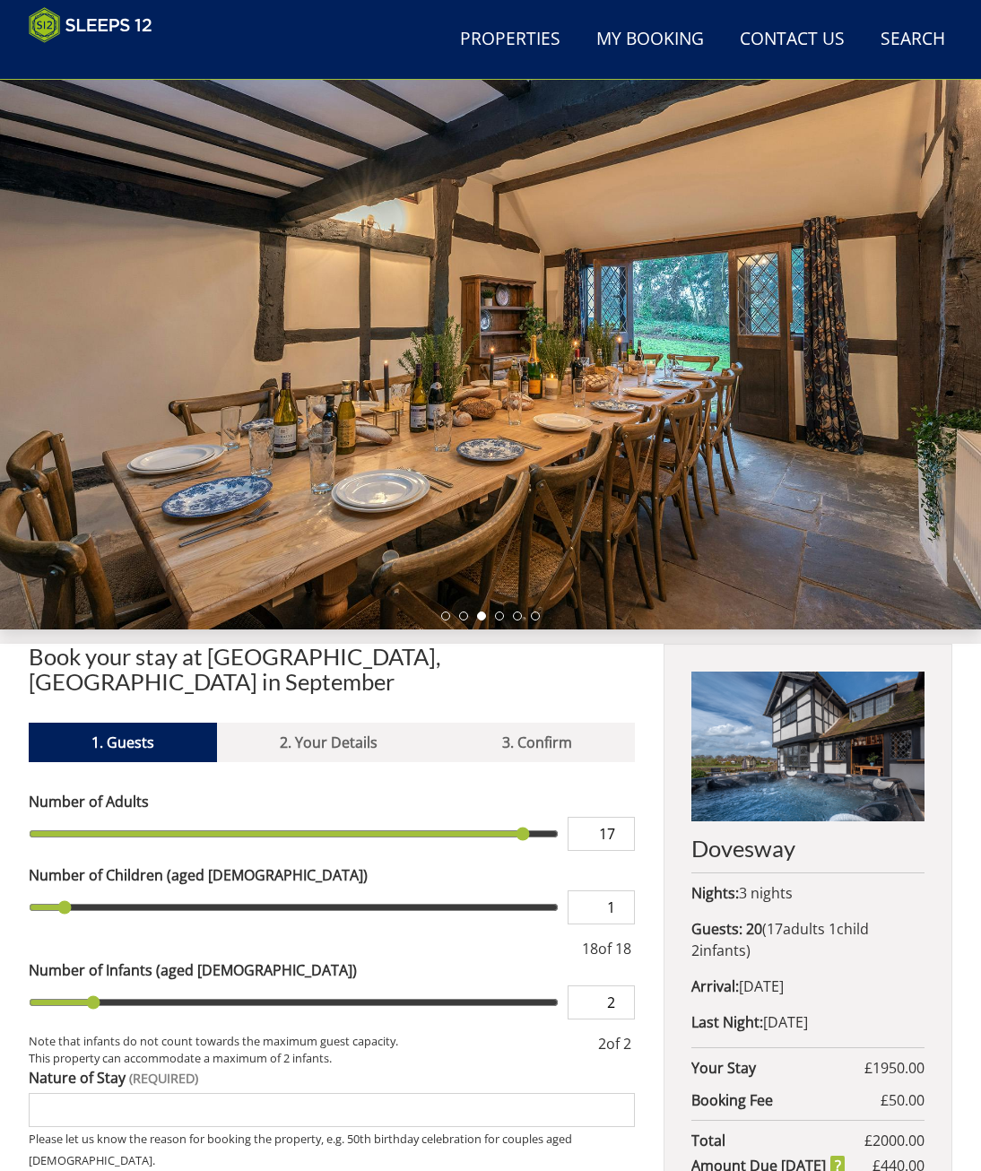
drag, startPoint x: 756, startPoint y: 433, endPoint x: 487, endPoint y: 450, distance: 269.5
click at [488, 450] on div at bounding box center [490, 355] width 981 height 550
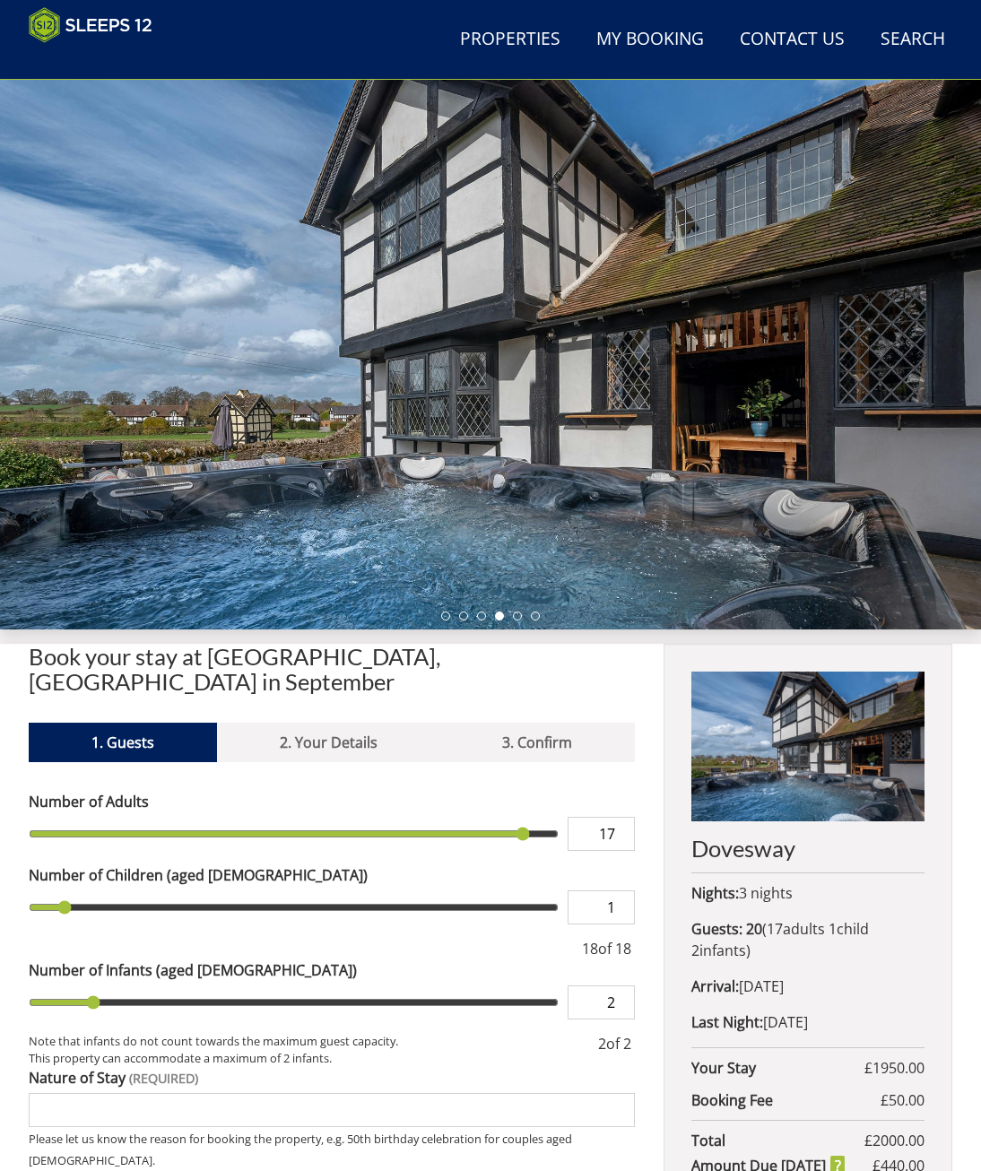
drag, startPoint x: 728, startPoint y: 437, endPoint x: 363, endPoint y: 450, distance: 365.1
click at [369, 450] on div at bounding box center [490, 355] width 981 height 550
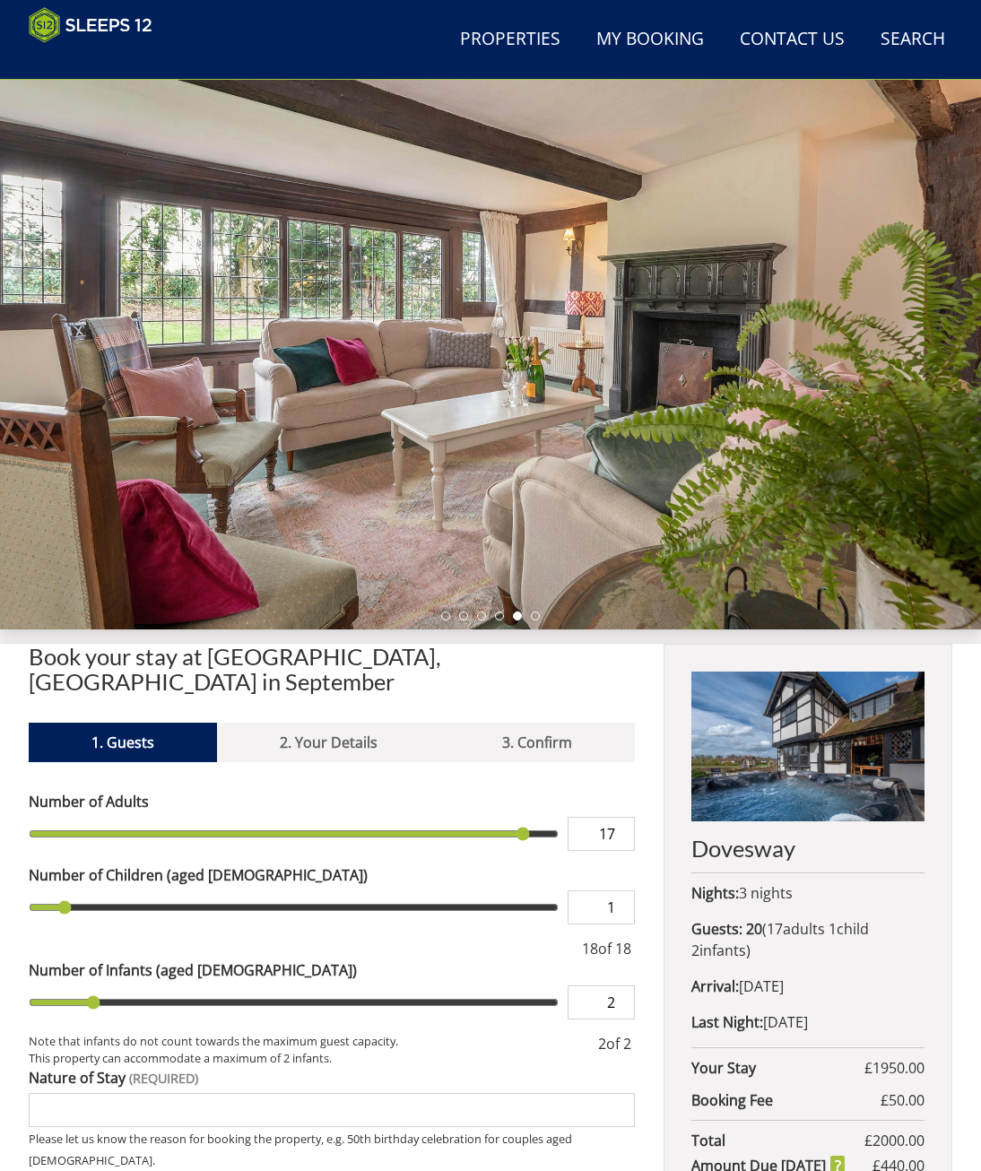
drag, startPoint x: 680, startPoint y: 437, endPoint x: 452, endPoint y: 444, distance: 227.8
click at [497, 444] on div at bounding box center [490, 355] width 981 height 550
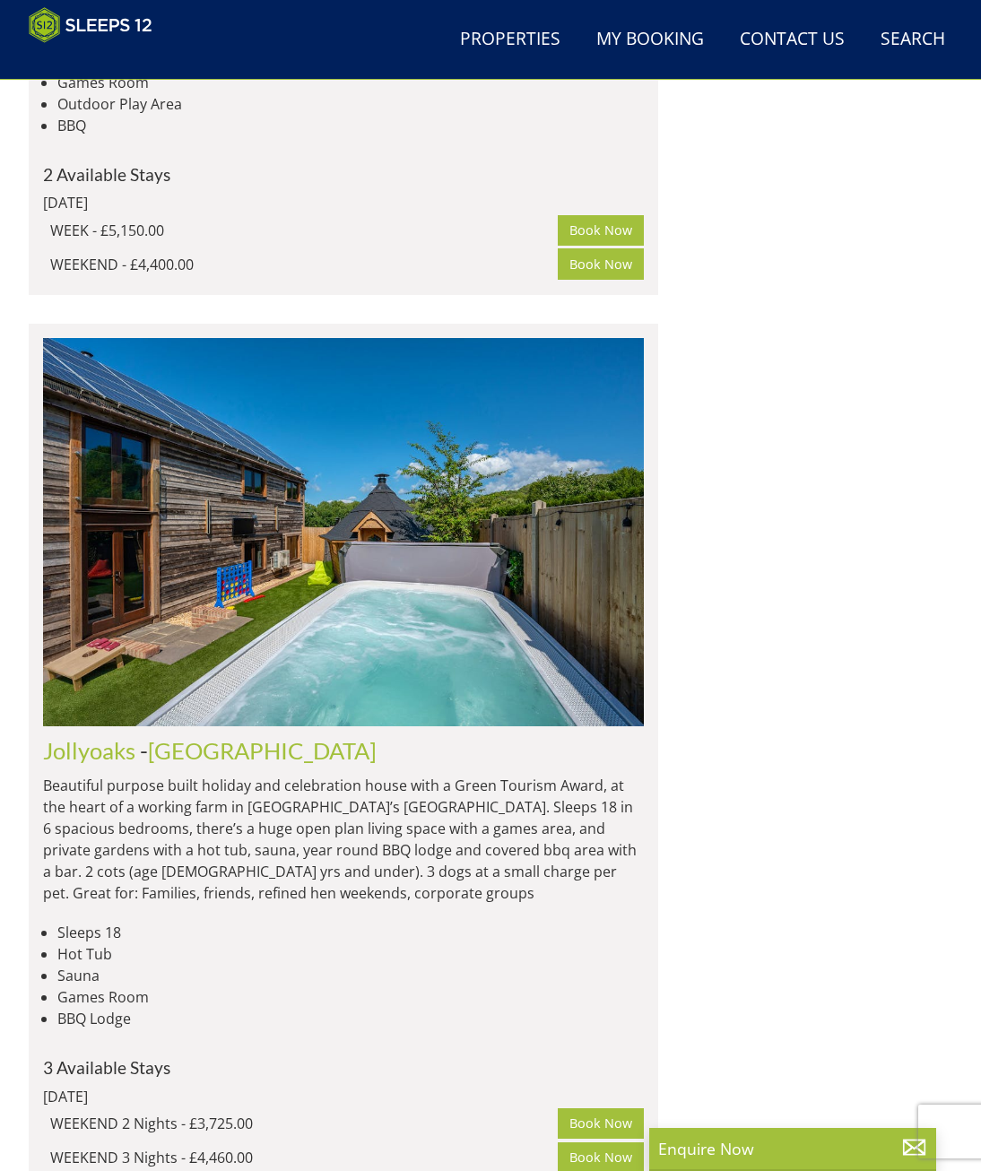
scroll to position [3288, 0]
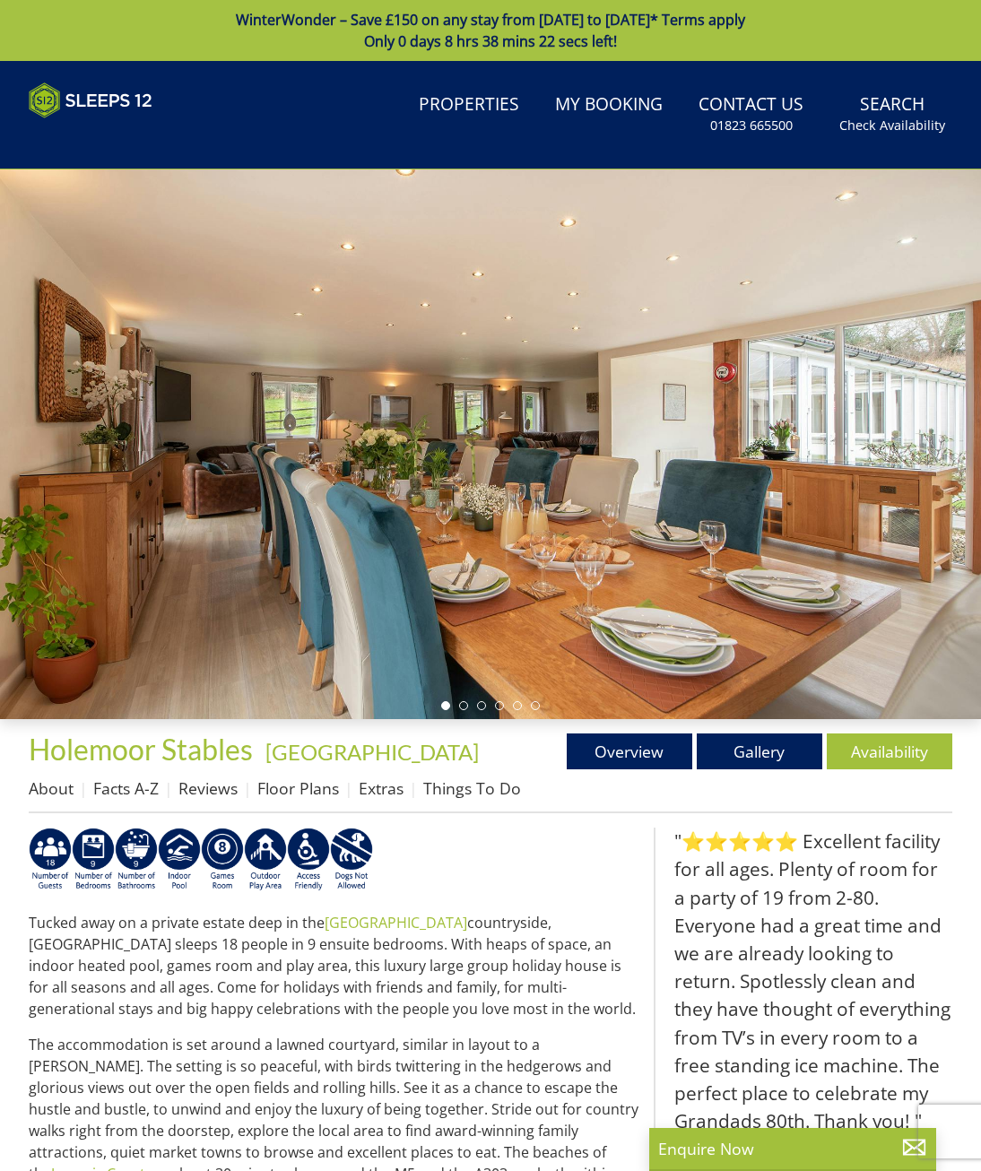
drag, startPoint x: 419, startPoint y: 552, endPoint x: 199, endPoint y: 548, distance: 219.7
click at [224, 552] on div at bounding box center [490, 444] width 981 height 550
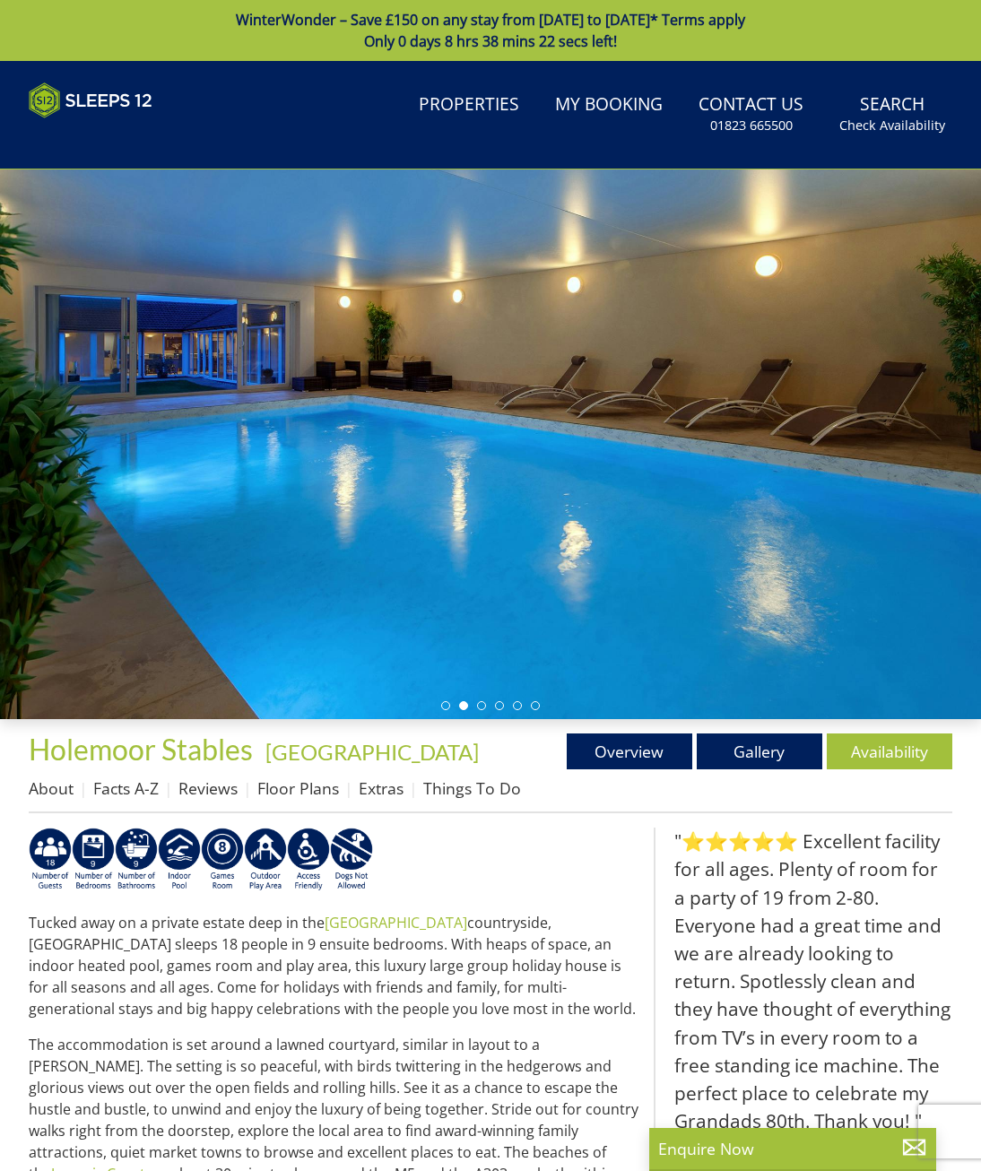
drag, startPoint x: 656, startPoint y: 500, endPoint x: 295, endPoint y: 501, distance: 361.3
click at [295, 501] on div at bounding box center [490, 444] width 981 height 550
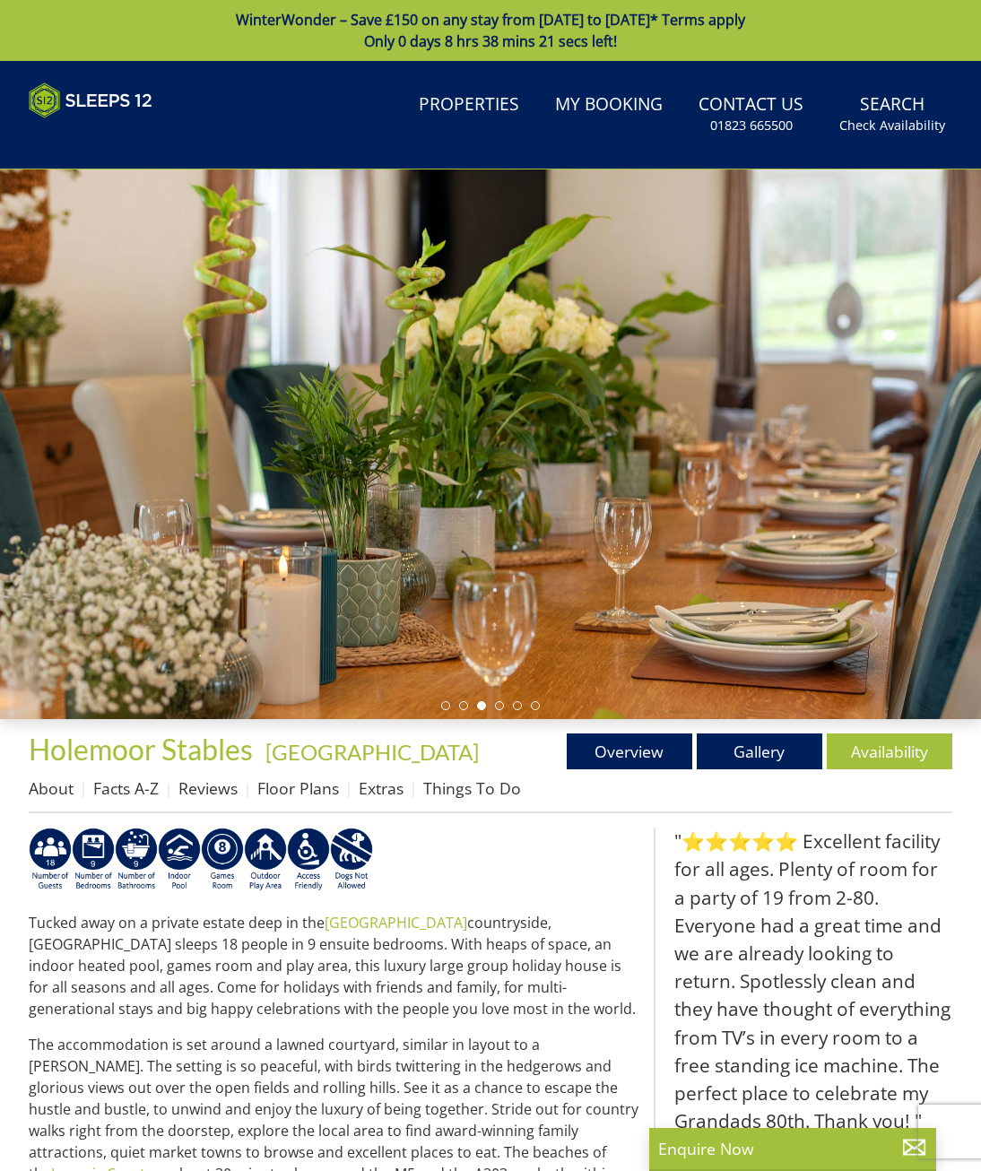
drag, startPoint x: 723, startPoint y: 497, endPoint x: 224, endPoint y: 492, distance: 498.4
click at [251, 497] on div at bounding box center [490, 444] width 981 height 550
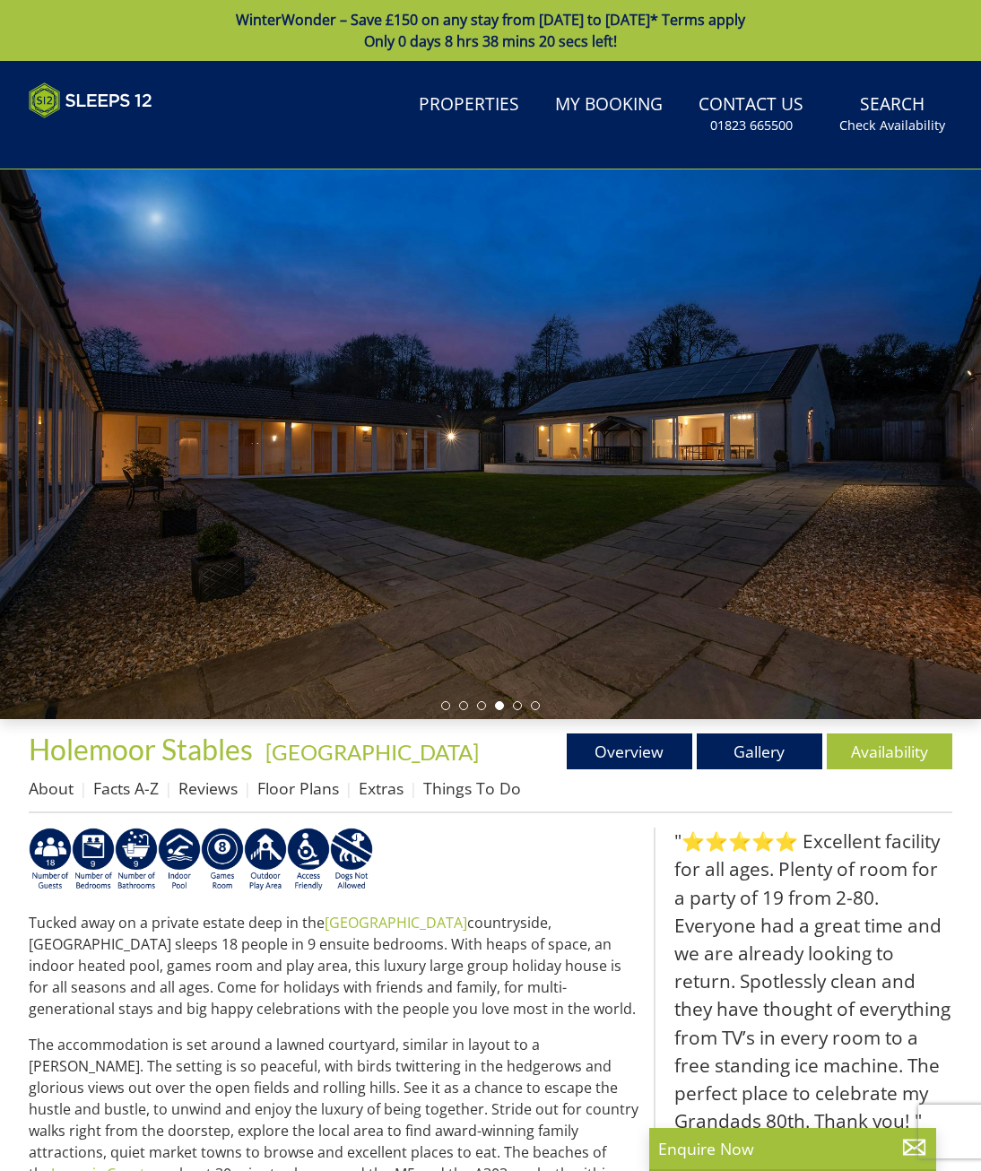
drag, startPoint x: 740, startPoint y: 497, endPoint x: 377, endPoint y: 497, distance: 363.1
click at [377, 497] on div at bounding box center [490, 444] width 981 height 550
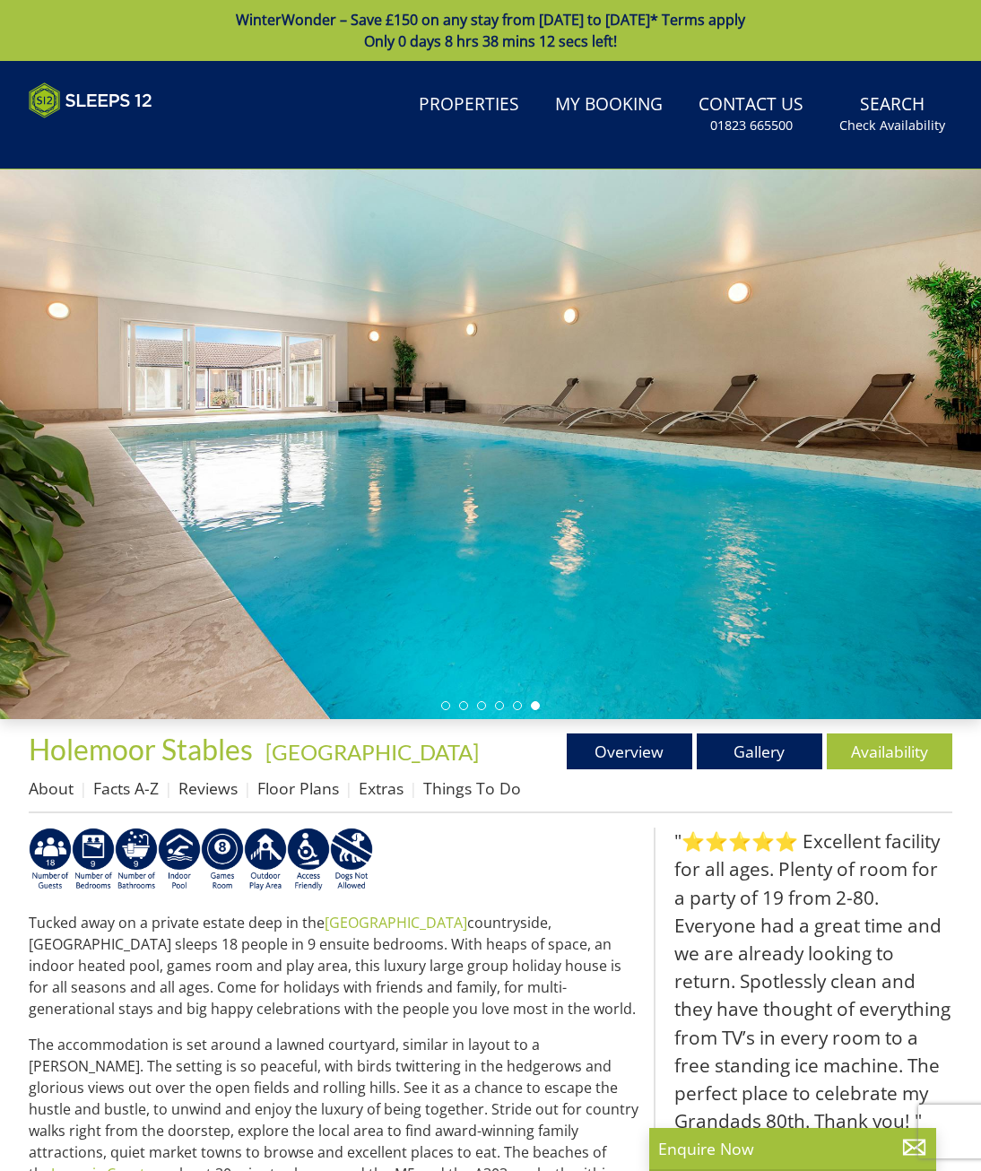
drag, startPoint x: 420, startPoint y: 594, endPoint x: 108, endPoint y: 584, distance: 312.1
click at [88, 589] on div at bounding box center [490, 444] width 981 height 550
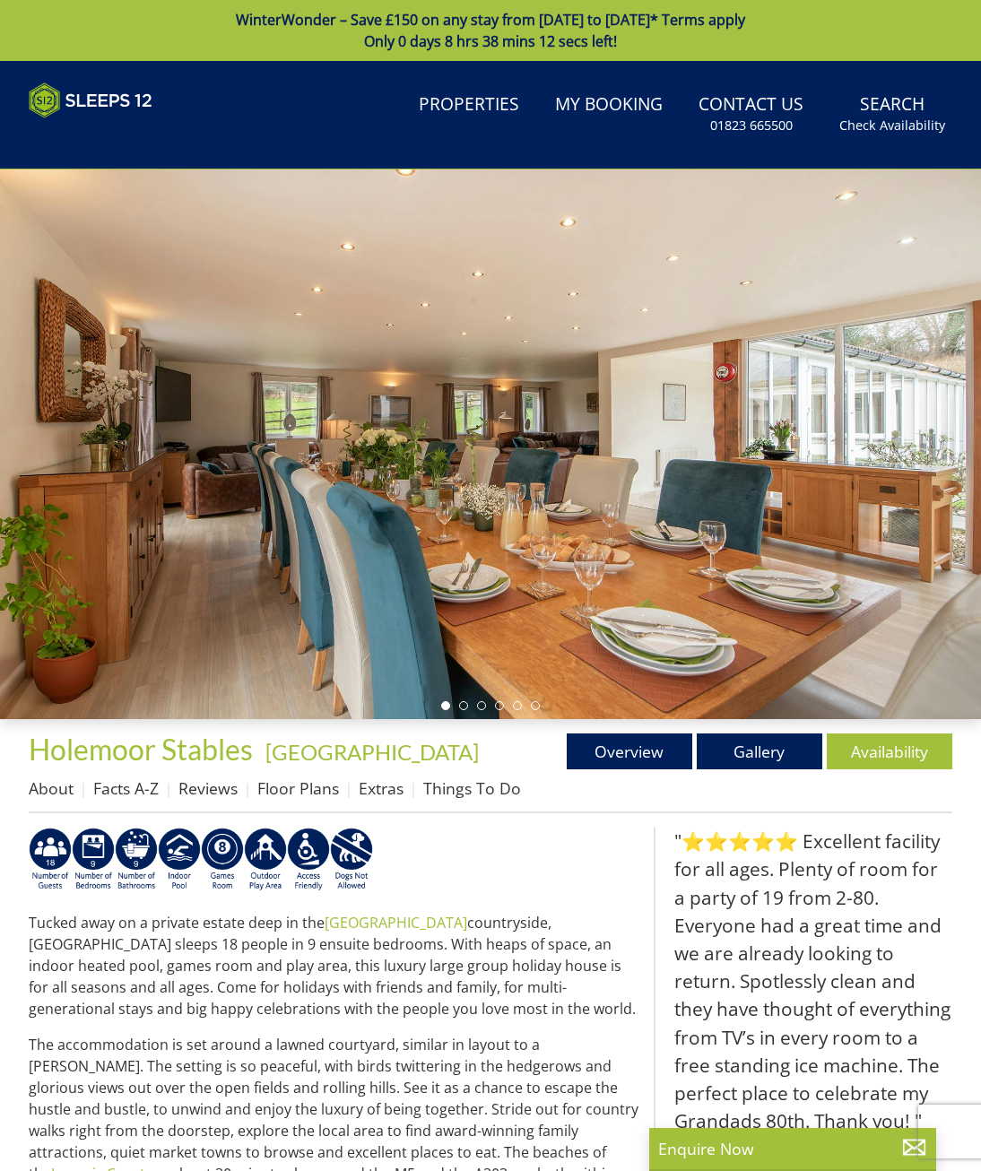
drag, startPoint x: 470, startPoint y: 492, endPoint x: 186, endPoint y: 506, distance: 283.6
click at [186, 506] on div at bounding box center [490, 444] width 981 height 550
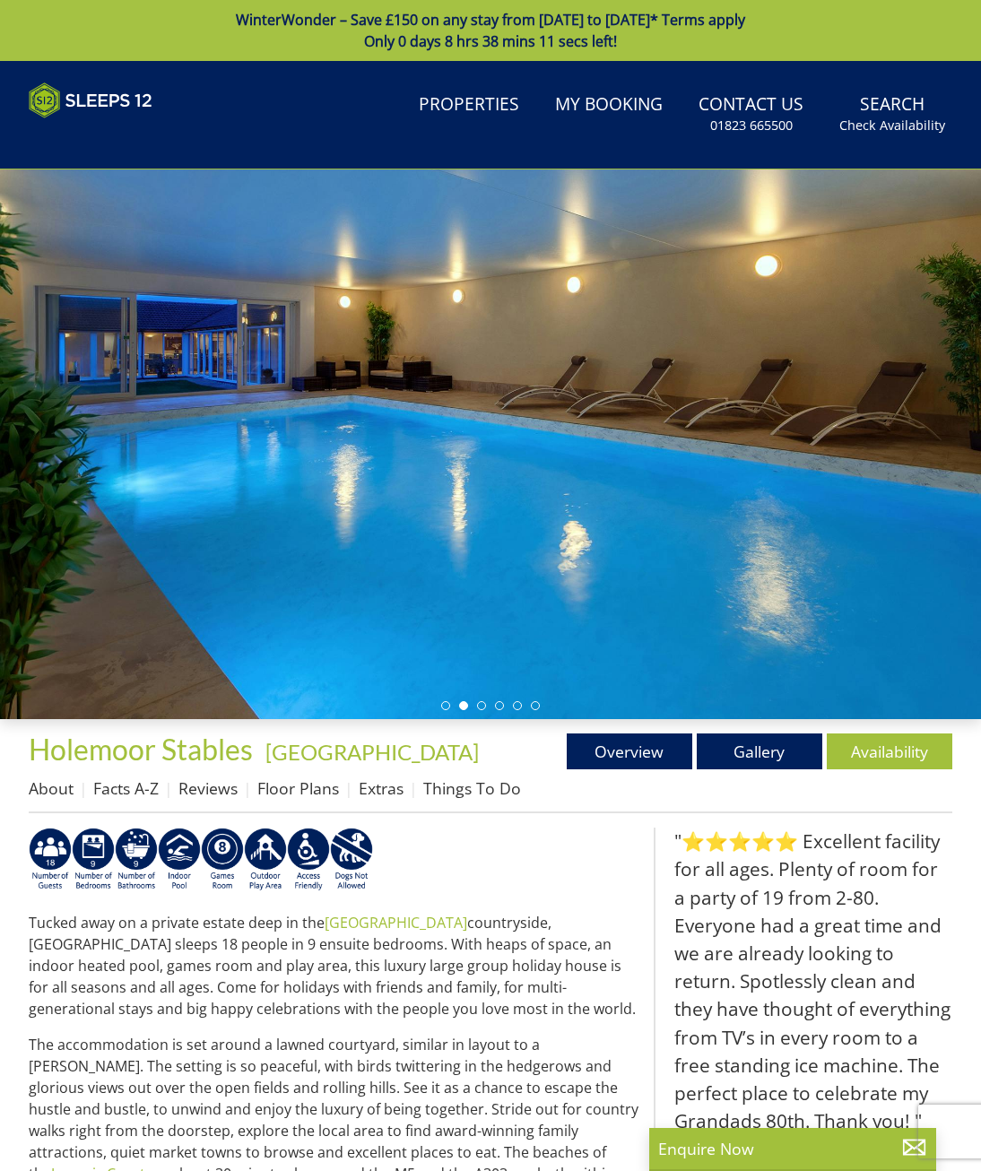
drag, startPoint x: 622, startPoint y: 476, endPoint x: 182, endPoint y: 483, distance: 440.2
click at [171, 481] on div at bounding box center [490, 444] width 981 height 550
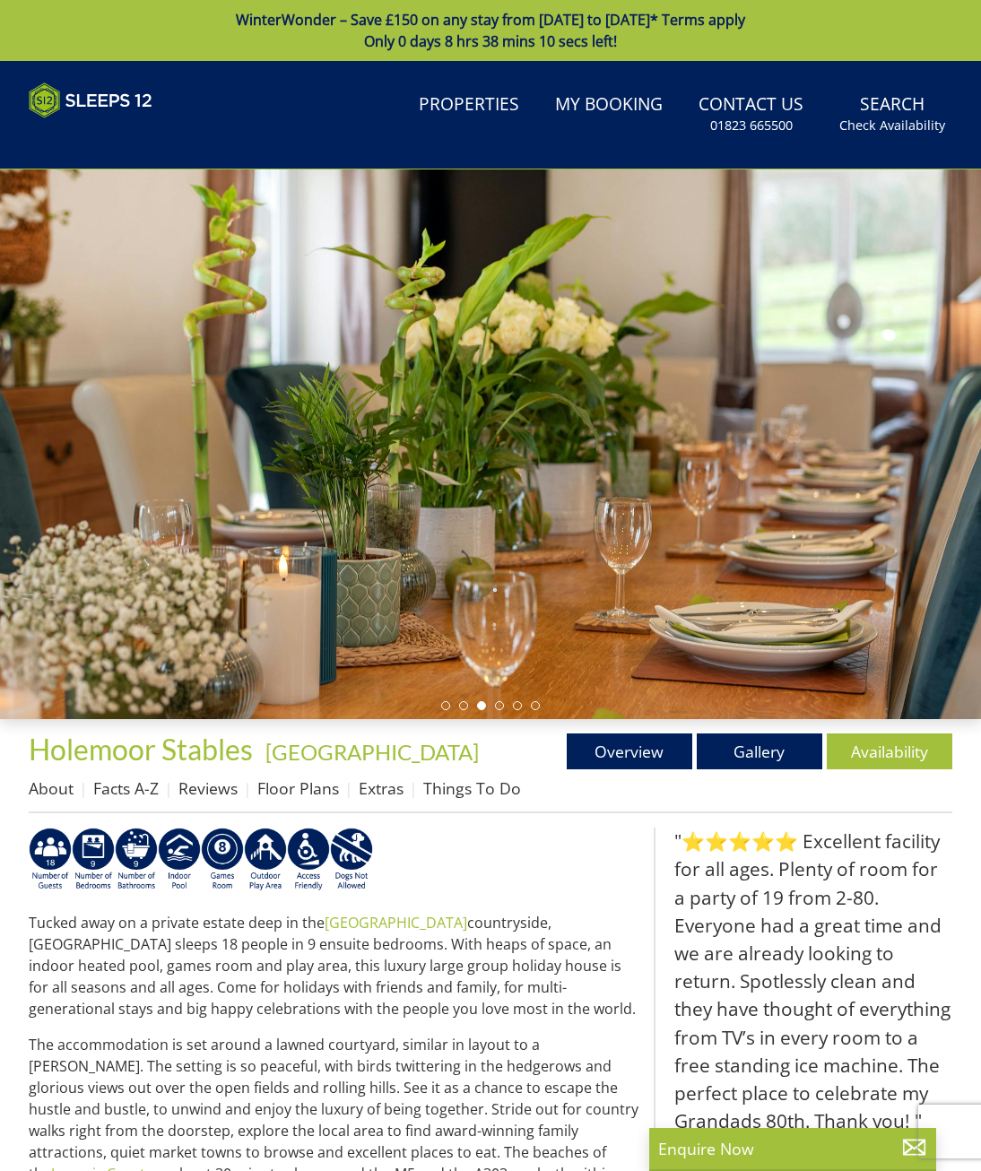
drag, startPoint x: 360, startPoint y: 440, endPoint x: 27, endPoint y: 403, distance: 335.5
click at [119, 425] on div at bounding box center [490, 444] width 981 height 550
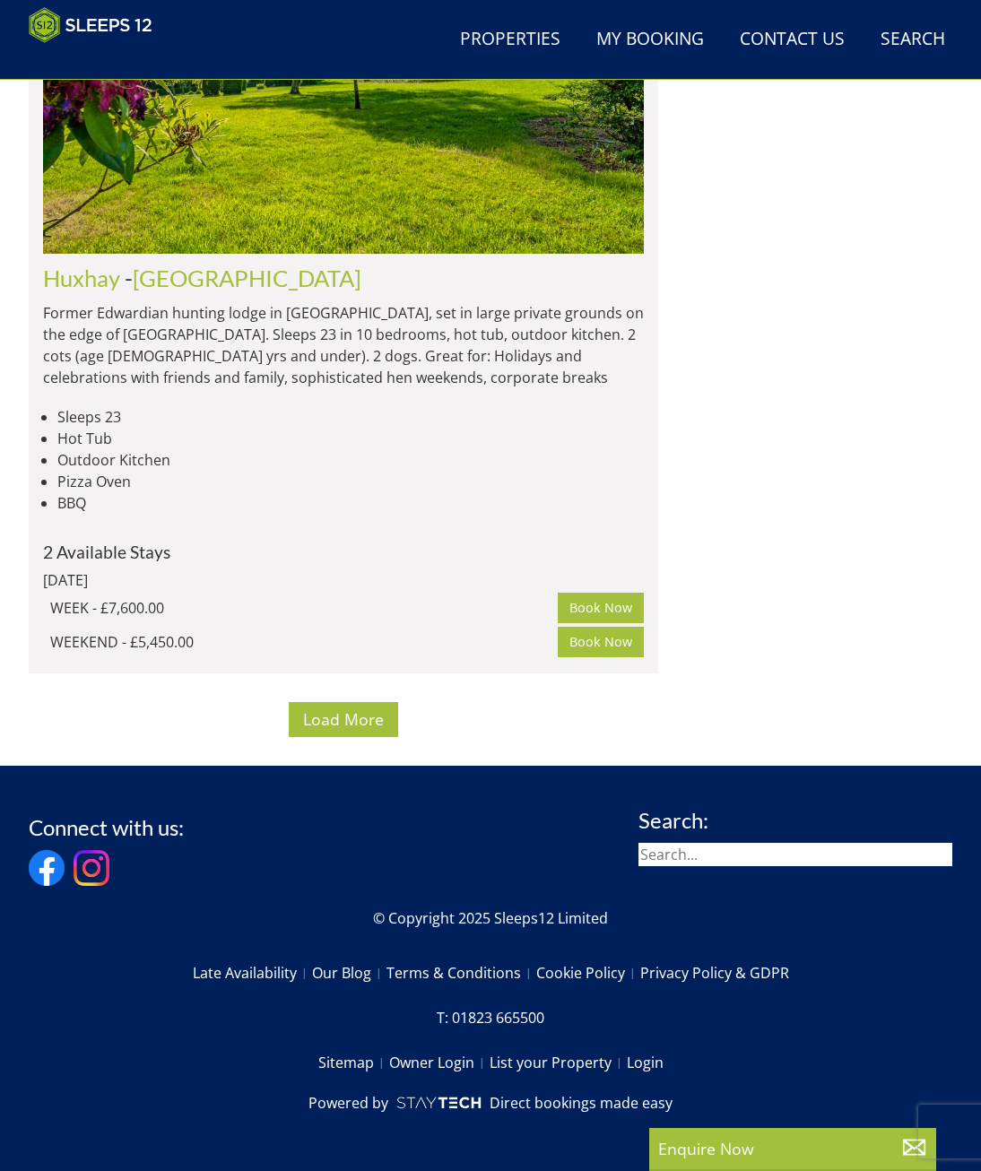
scroll to position [17584, 0]
